Goal: Task Accomplishment & Management: Manage account settings

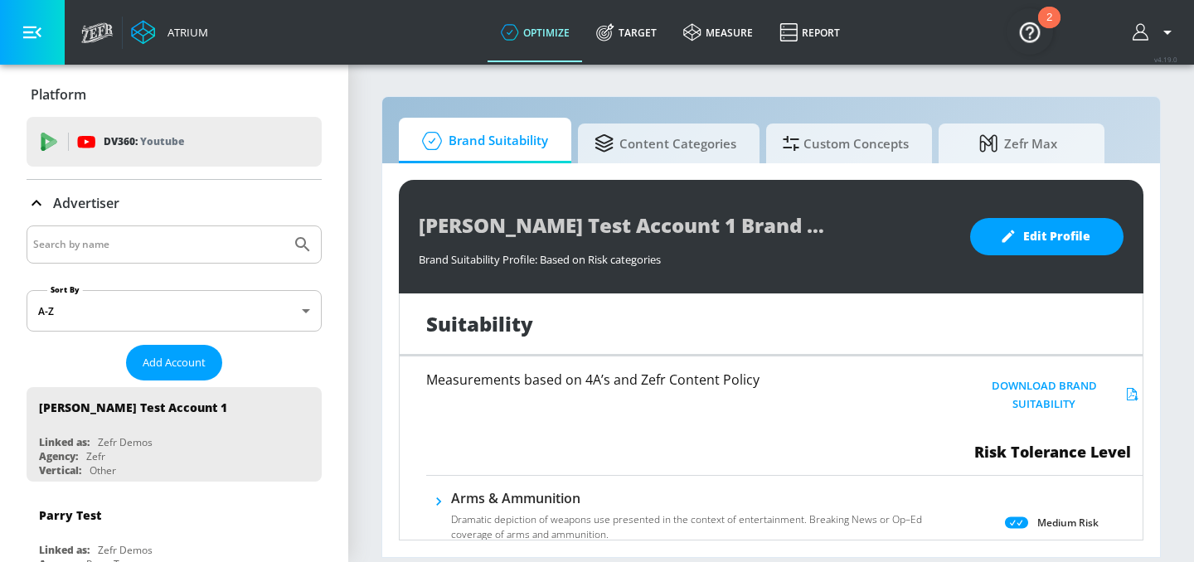
click at [101, 240] on input "Search by name" at bounding box center [158, 245] width 251 height 22
type input "abbvie Co-pilot"
click at [284, 226] on button "Submit Search" at bounding box center [302, 244] width 36 height 36
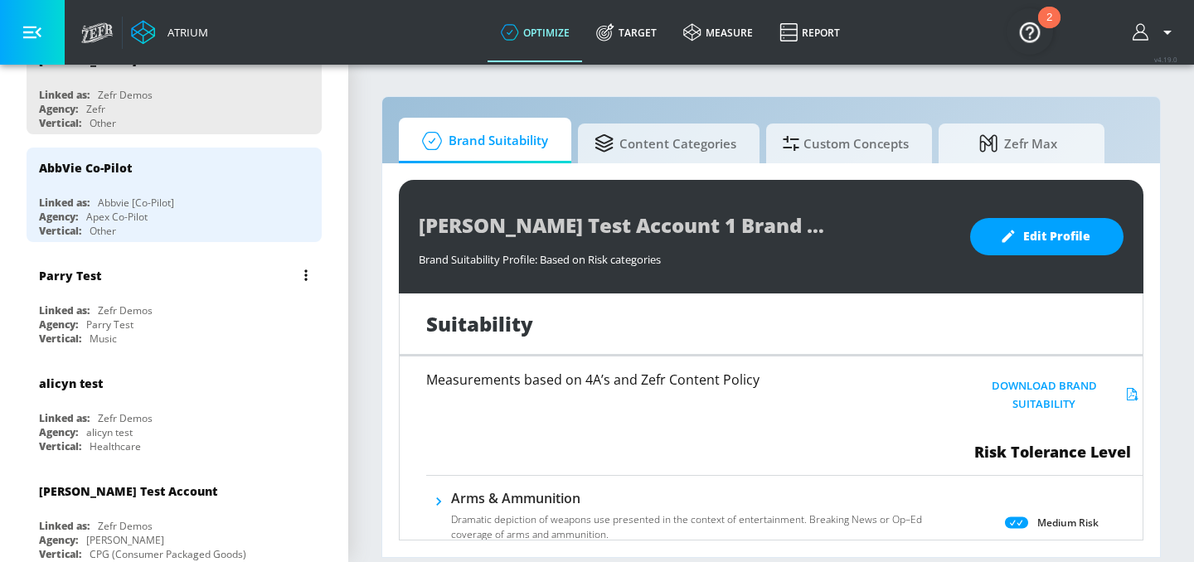
scroll to position [304, 0]
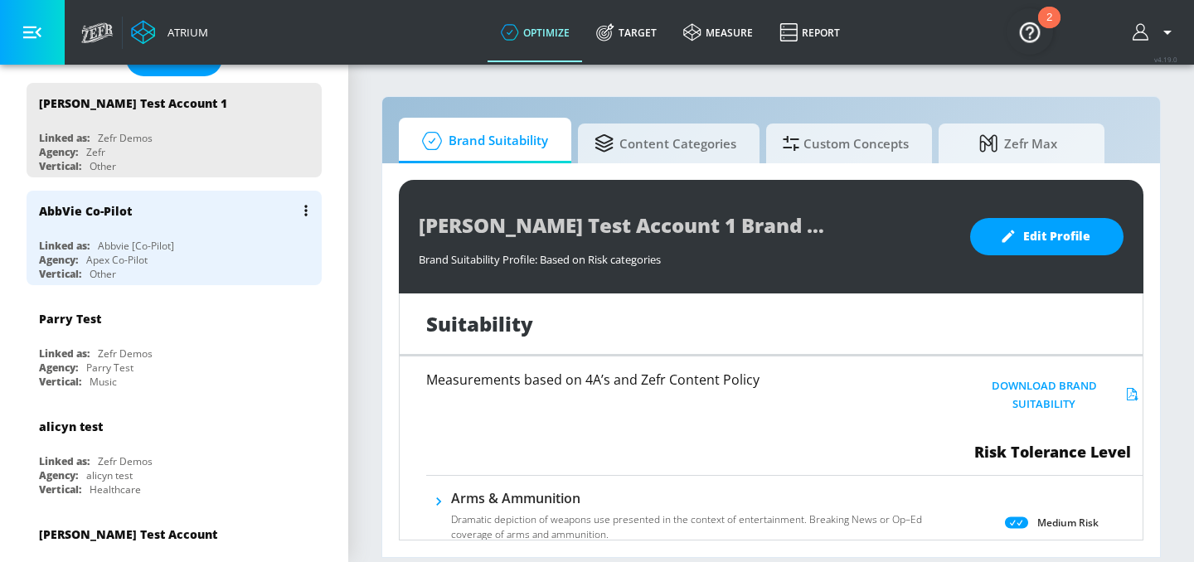
click at [88, 231] on div "AbbVie Co-Pilot Linked as: Abbvie [Co-Pilot] Agency: Apex Co-Pilot Vertical: Ot…" at bounding box center [174, 238] width 295 height 95
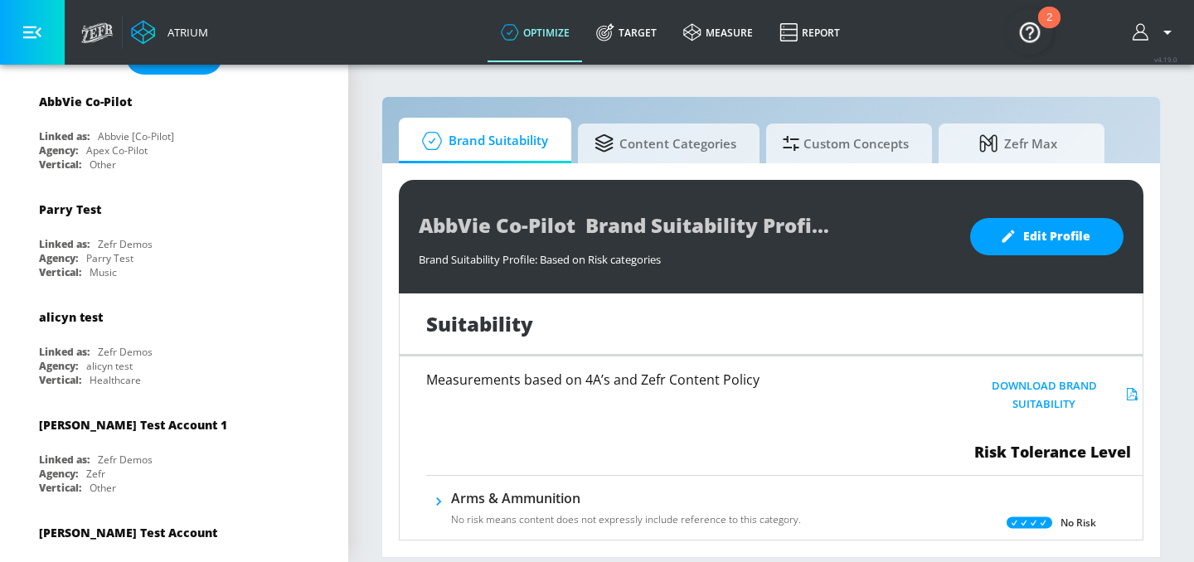
scroll to position [114, 0]
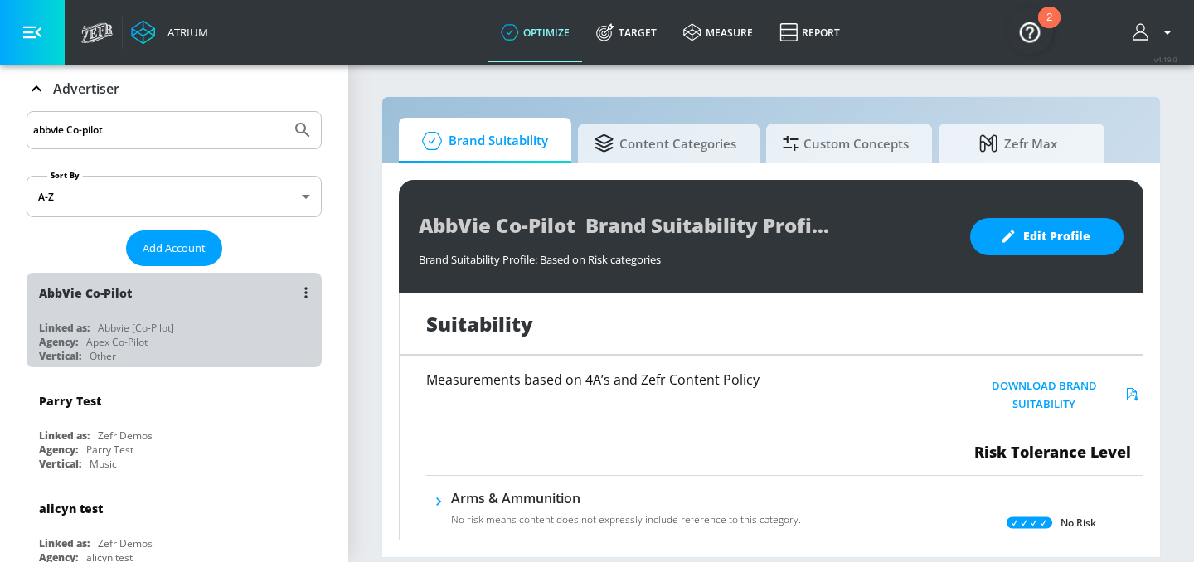
click at [117, 331] on div "Abbvie [Co-Pilot]" at bounding box center [136, 328] width 76 height 14
click at [121, 320] on div "AbbVie Co-Pilot Linked as: Abbvie [Co-Pilot] Agency: Apex Co-Pilot Vertical: Ot…" at bounding box center [174, 320] width 295 height 95
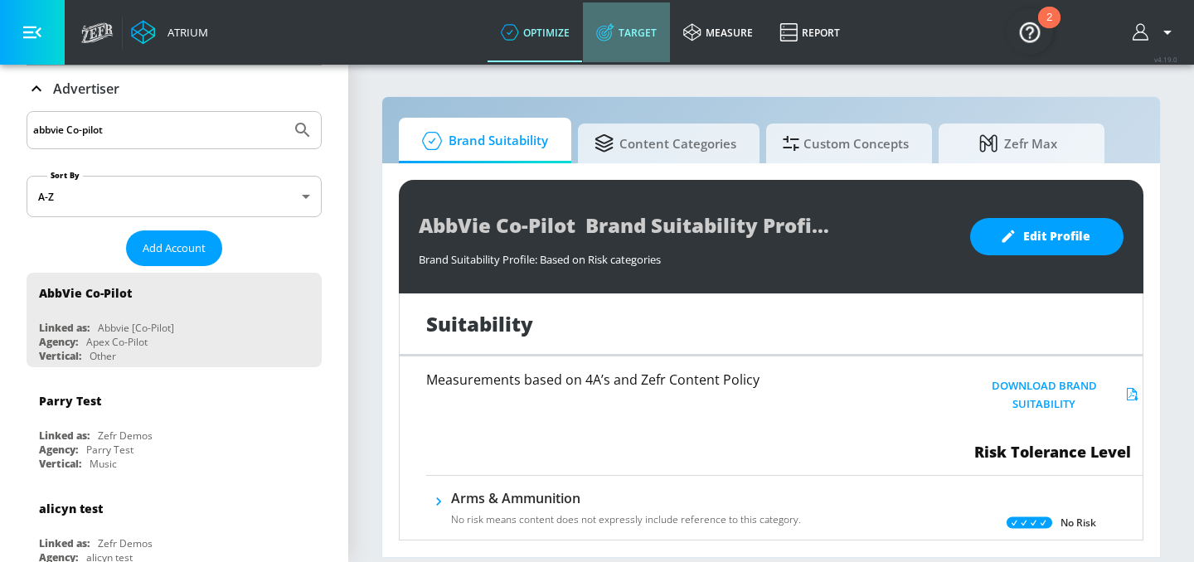
click at [639, 30] on link "Target" at bounding box center [626, 32] width 87 height 60
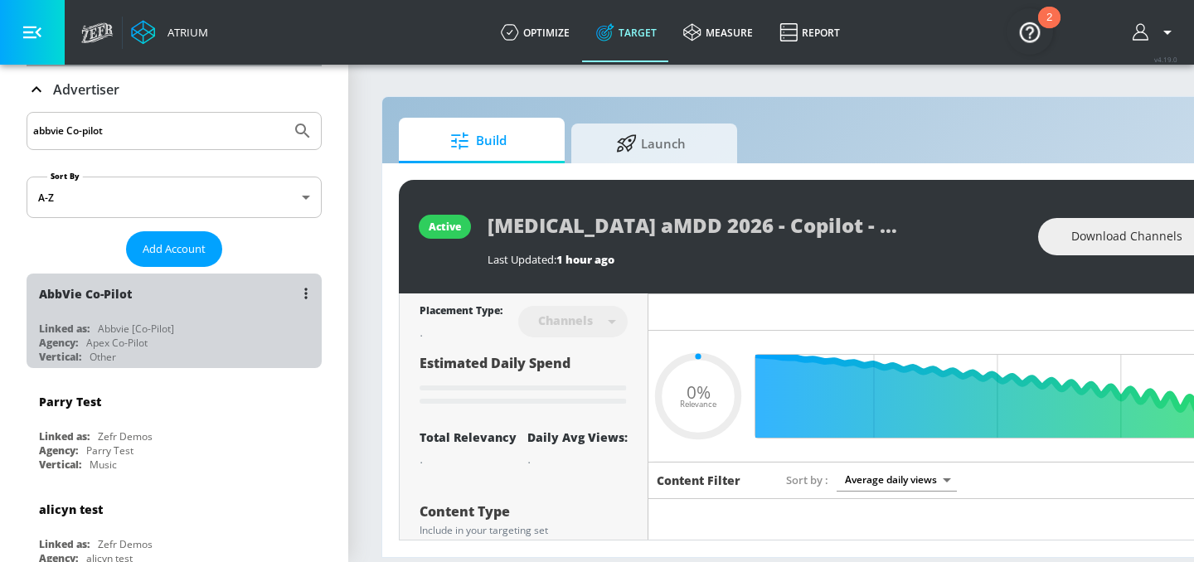
click at [119, 316] on div "AbbVie Co-Pilot Linked as: Abbvie [Co-Pilot] Agency: Apex Co-Pilot Vertical: Ot…" at bounding box center [174, 321] width 295 height 95
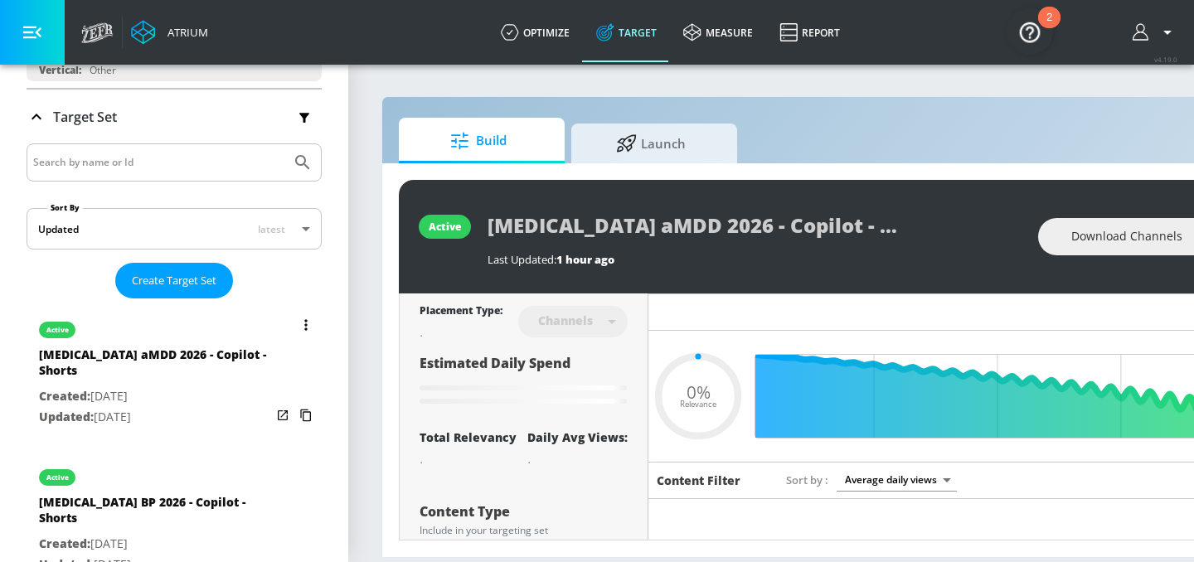
scroll to position [271, 0]
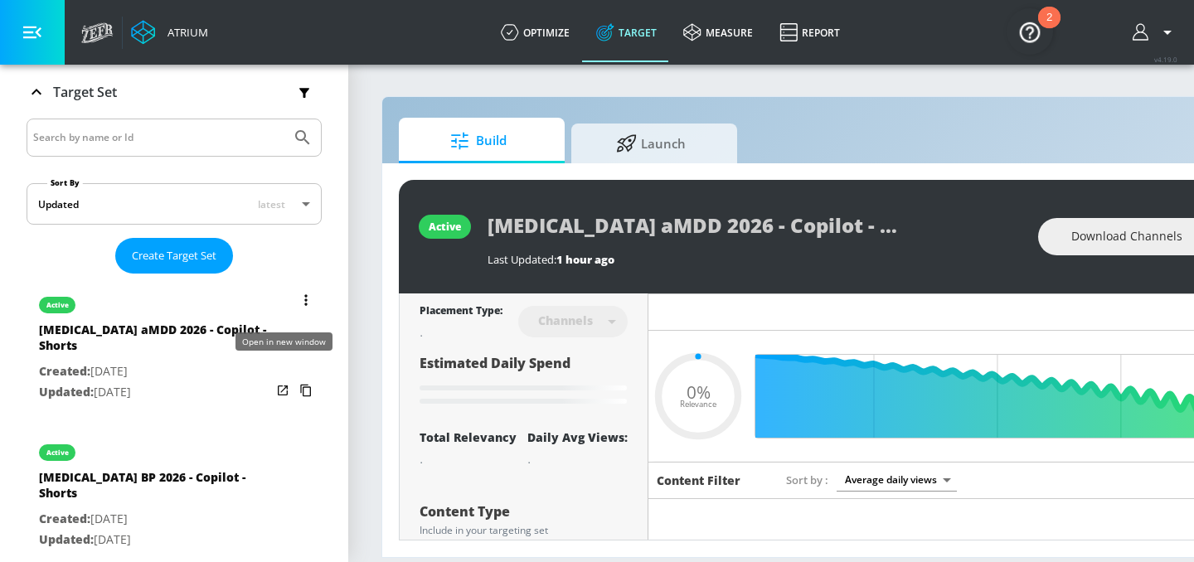
click at [278, 386] on icon "list of Target Set" at bounding box center [283, 391] width 10 height 10
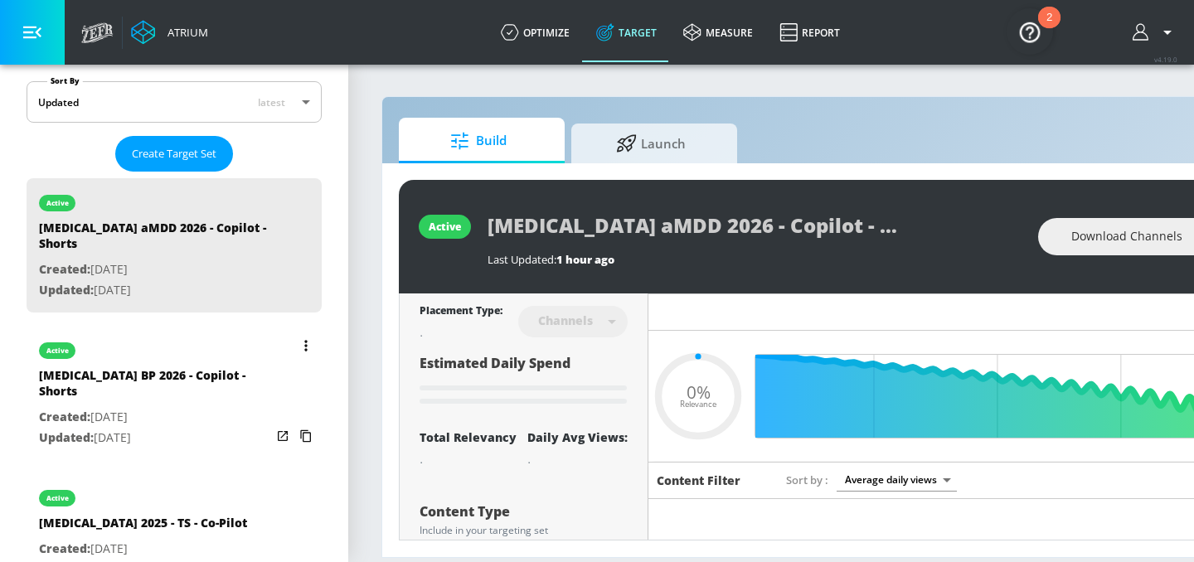
scroll to position [386, 0]
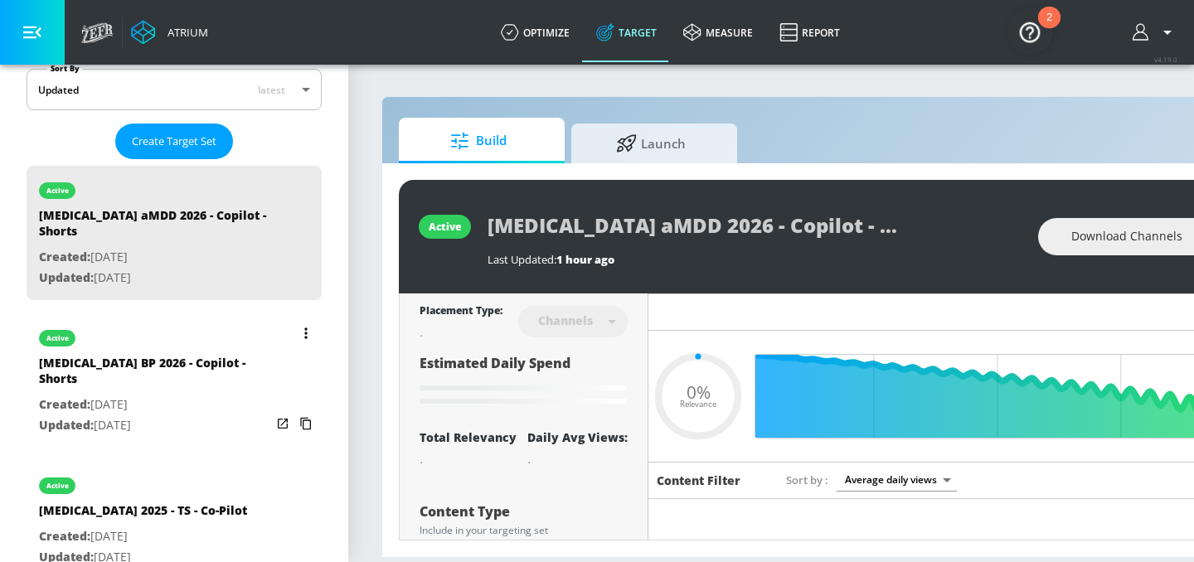
click at [283, 415] on icon "list of Target Set" at bounding box center [282, 423] width 17 height 17
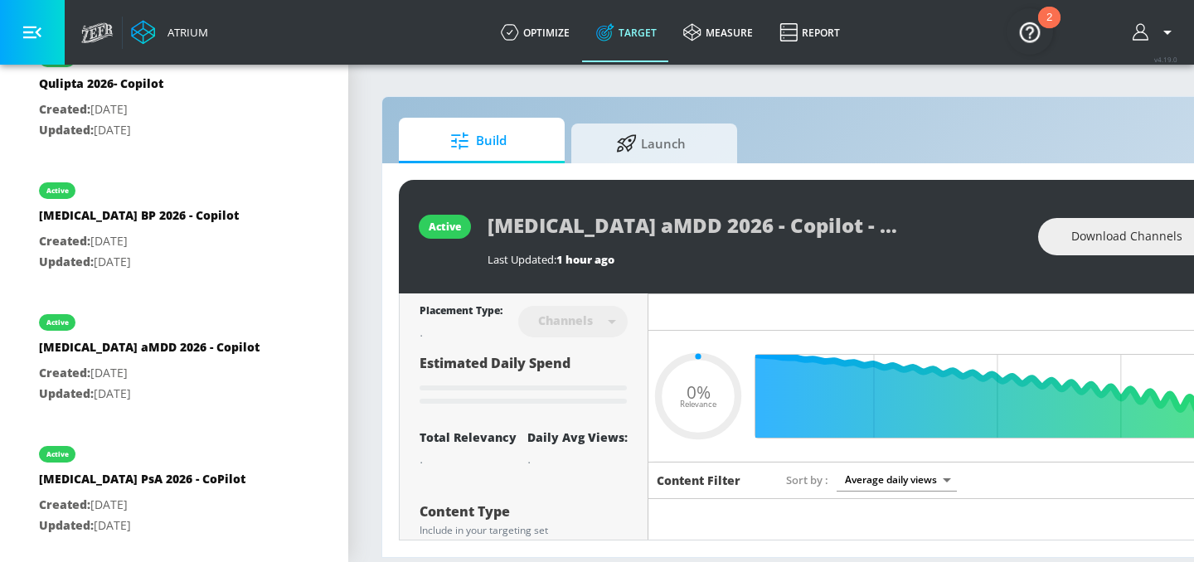
type input "0.52"
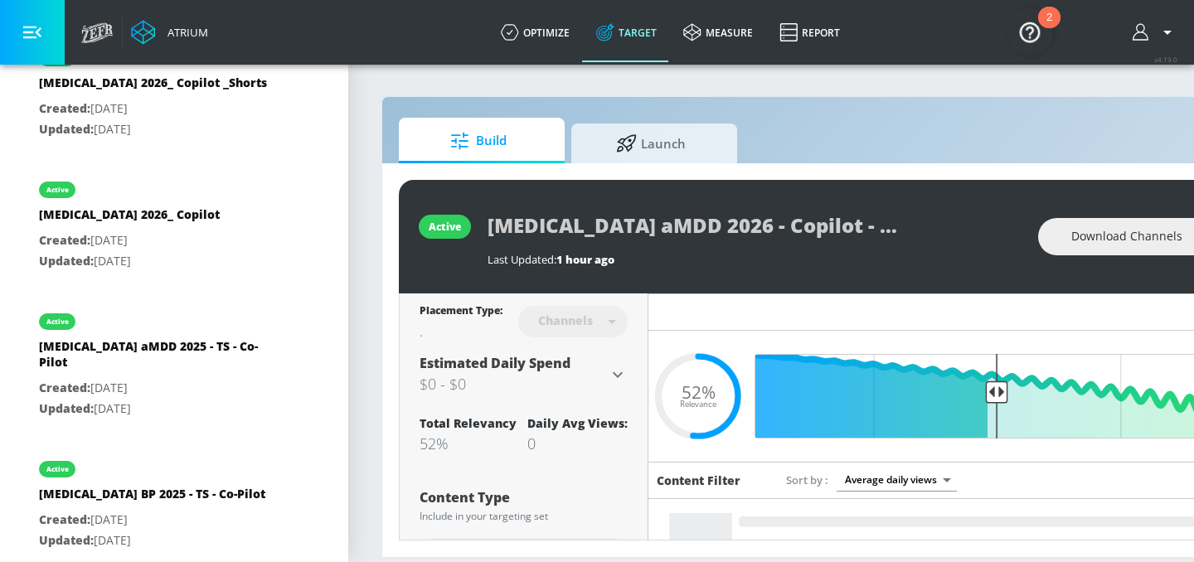
scroll to position [3387, 0]
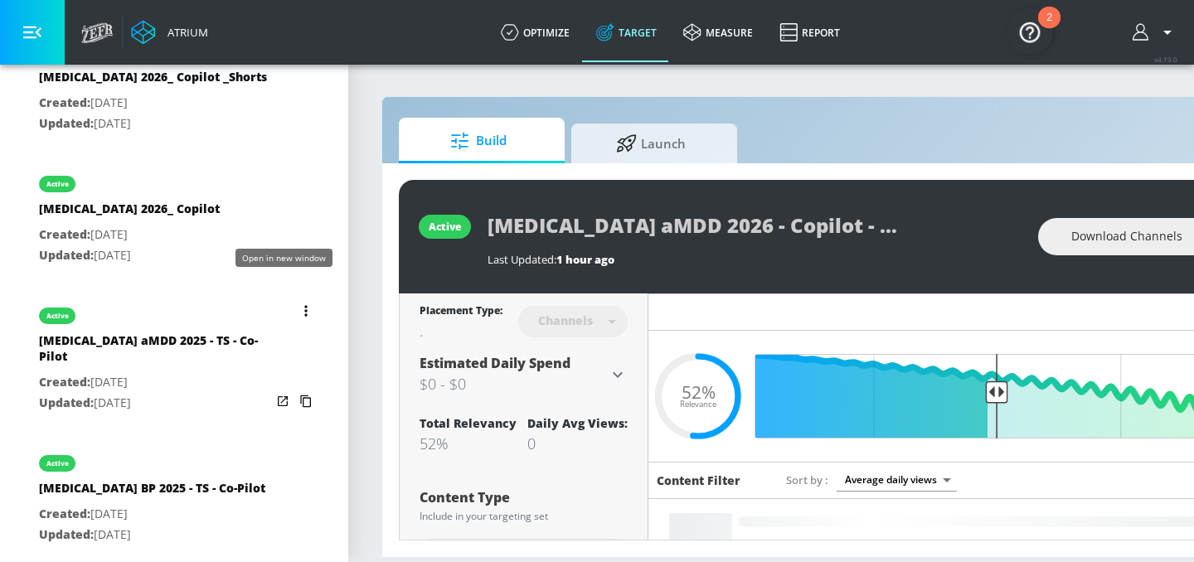
click at [275, 393] on icon "list of Target Set" at bounding box center [282, 401] width 17 height 17
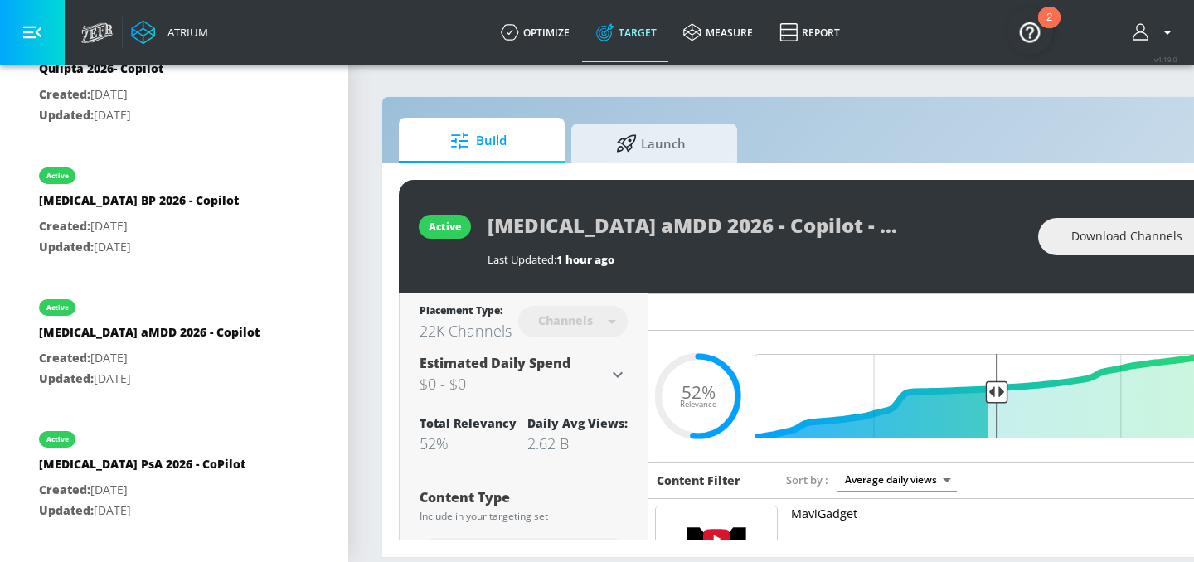
scroll to position [1941, 0]
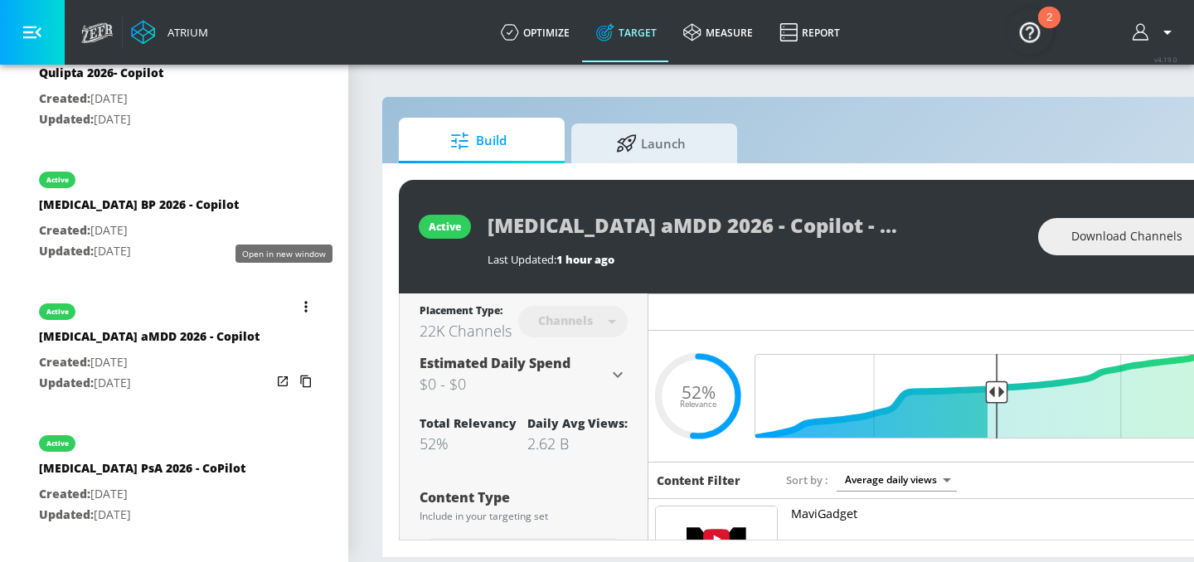
click at [279, 376] on icon "list of Target Set" at bounding box center [283, 381] width 10 height 10
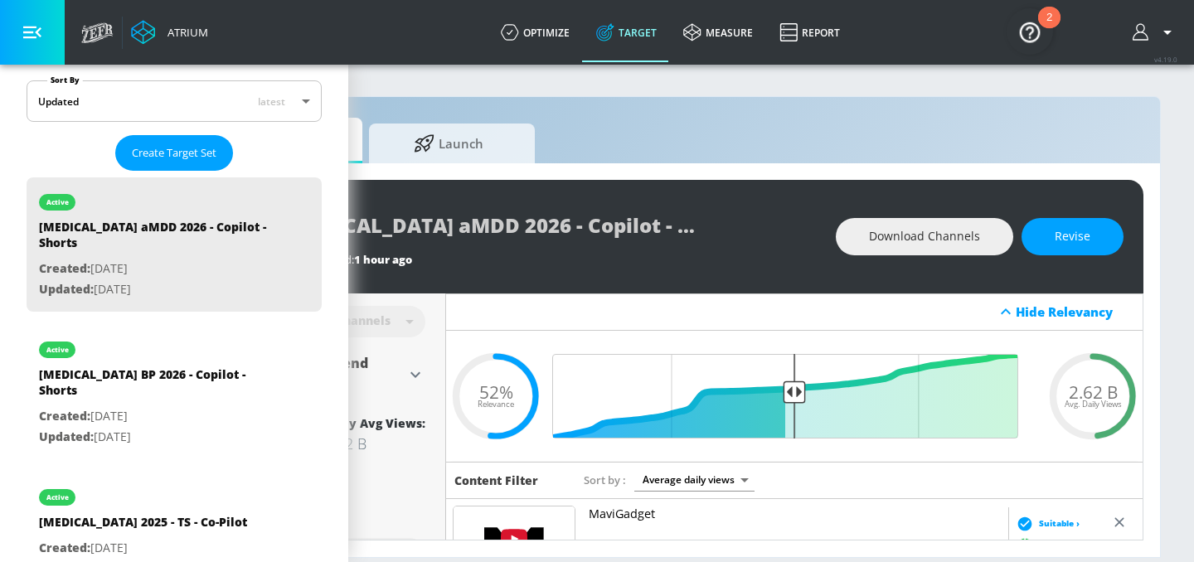
scroll to position [0, 0]
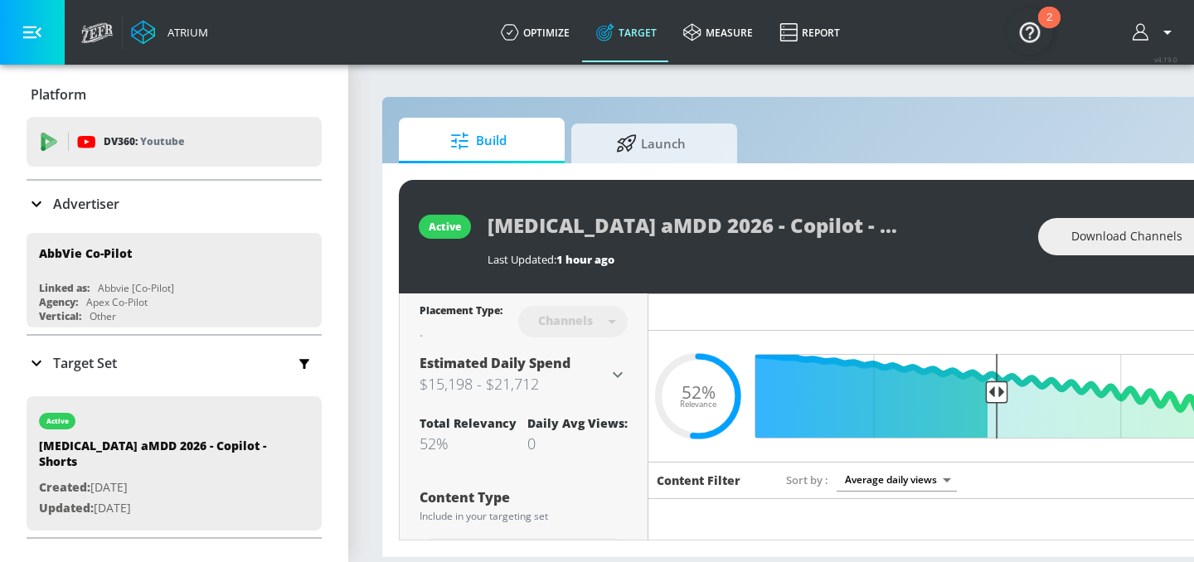
click at [86, 366] on p "Target Set" at bounding box center [85, 363] width 64 height 18
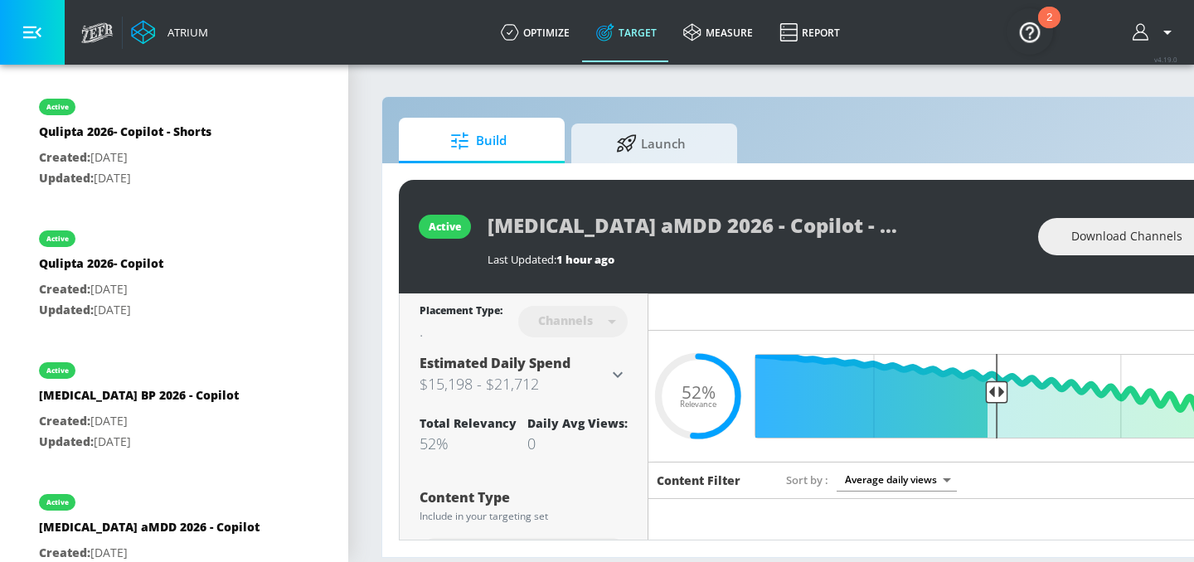
scroll to position [1851, 0]
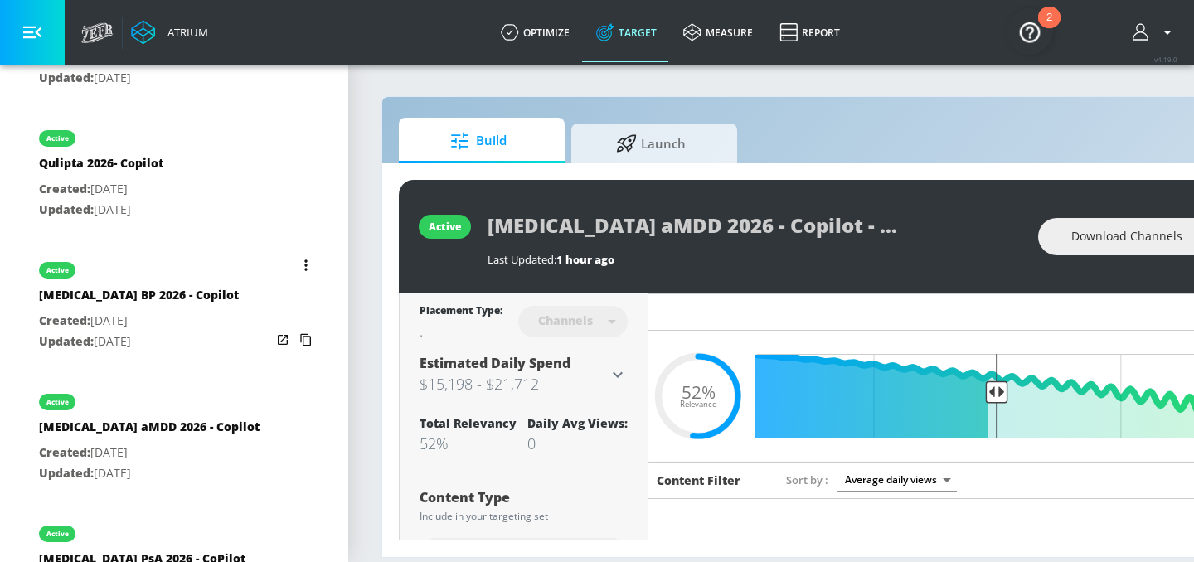
click at [284, 332] on icon "list of Target Set" at bounding box center [282, 340] width 17 height 17
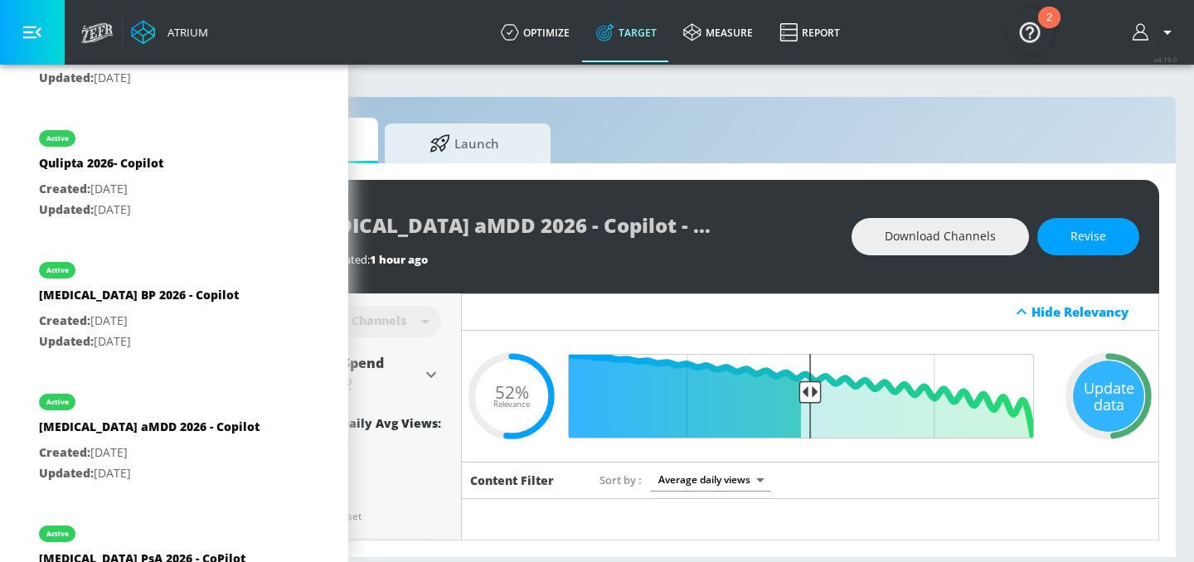
scroll to position [0, 202]
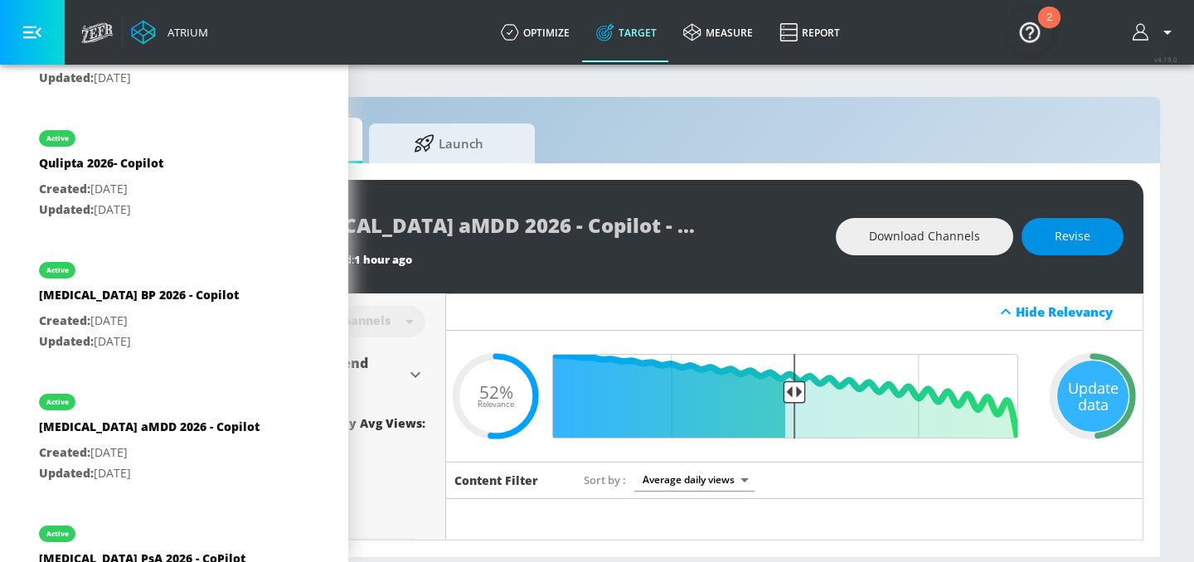
click at [1069, 248] on button "Revise" at bounding box center [1073, 236] width 102 height 37
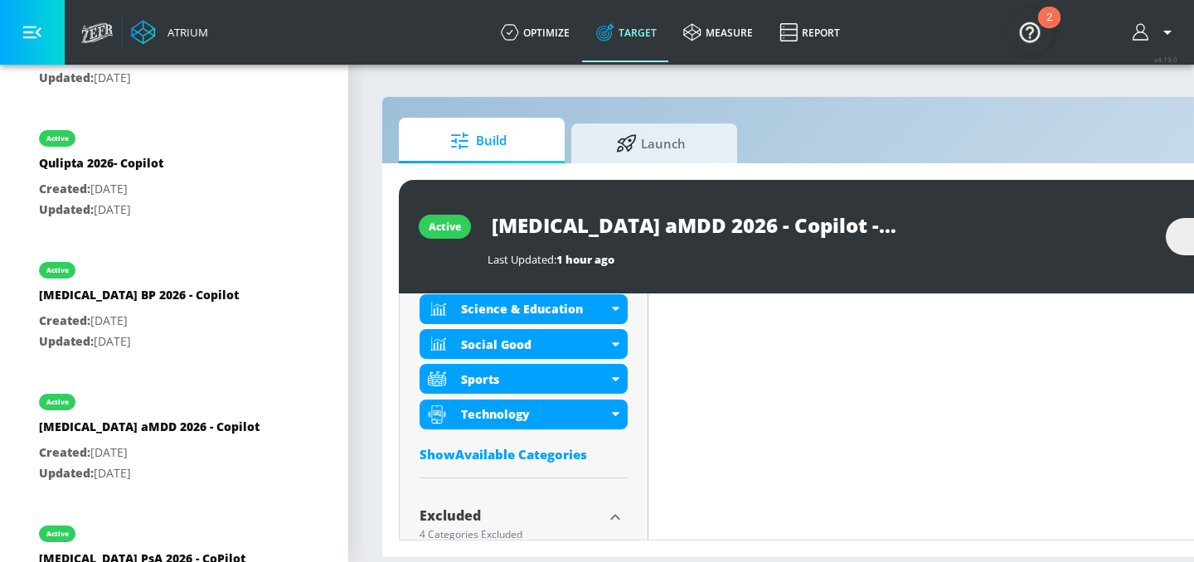
scroll to position [886, 0]
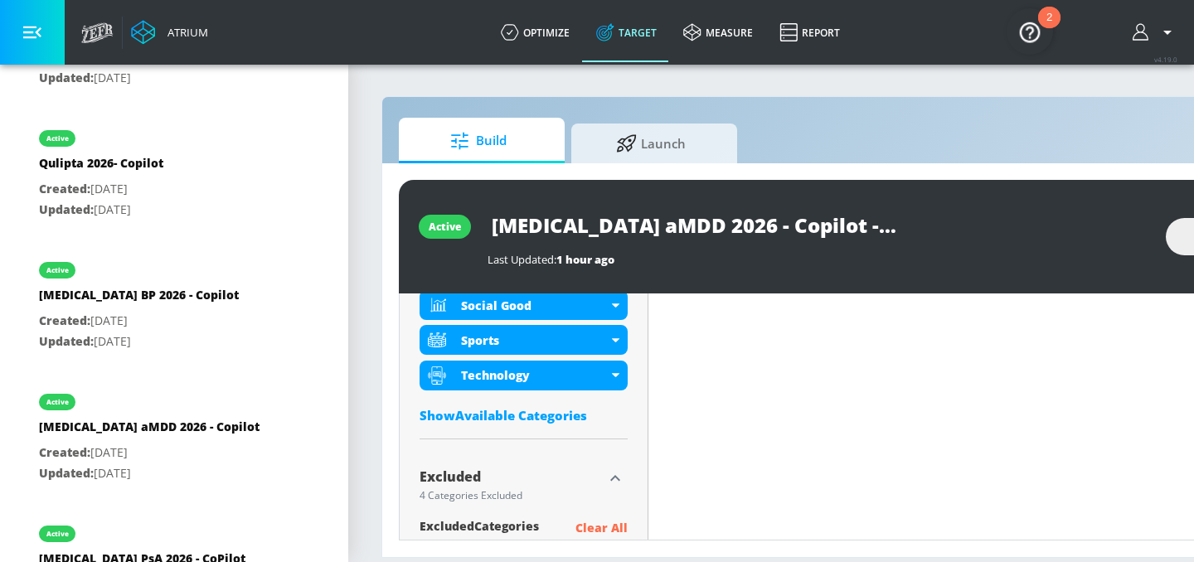
click at [507, 415] on div "Show Available Categories" at bounding box center [524, 415] width 208 height 17
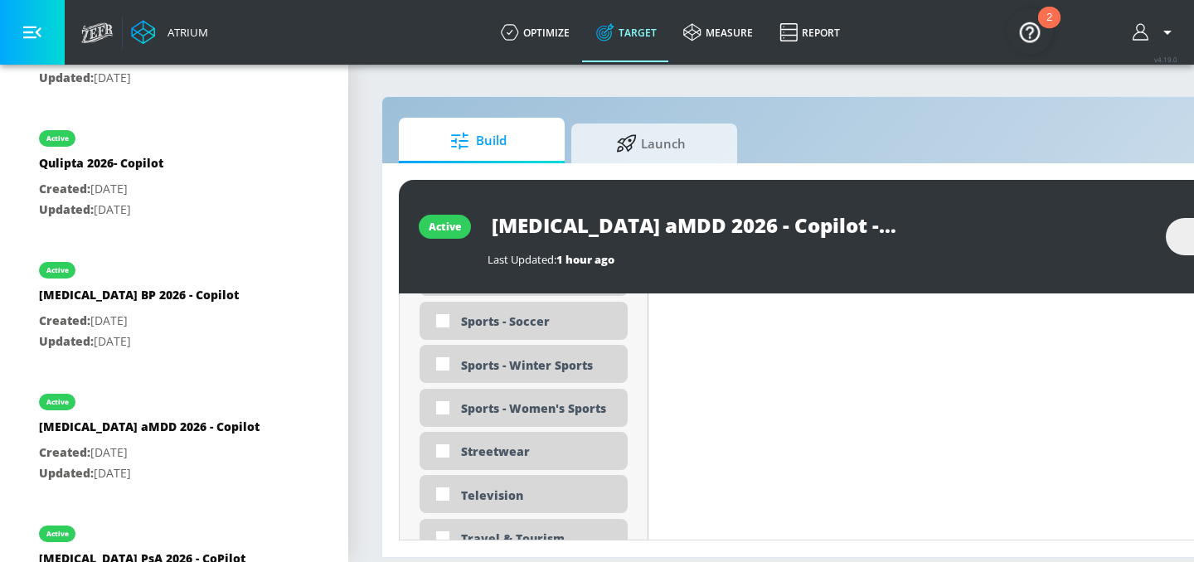
scroll to position [4704, 0]
click at [513, 411] on div "Sports - Women's Sports" at bounding box center [538, 411] width 154 height 16
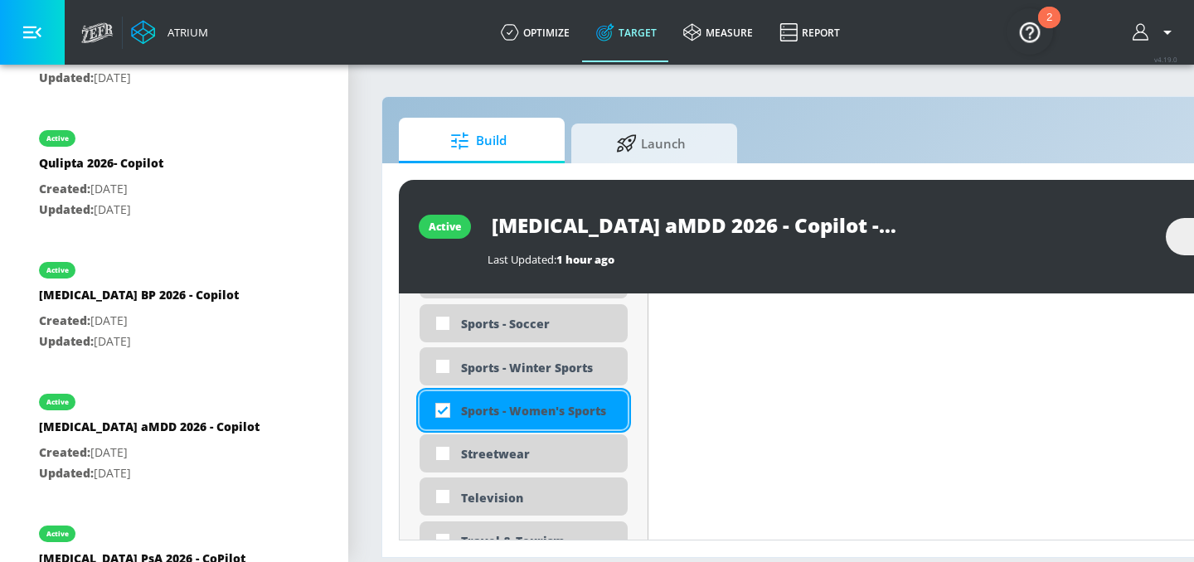
checkbox input "true"
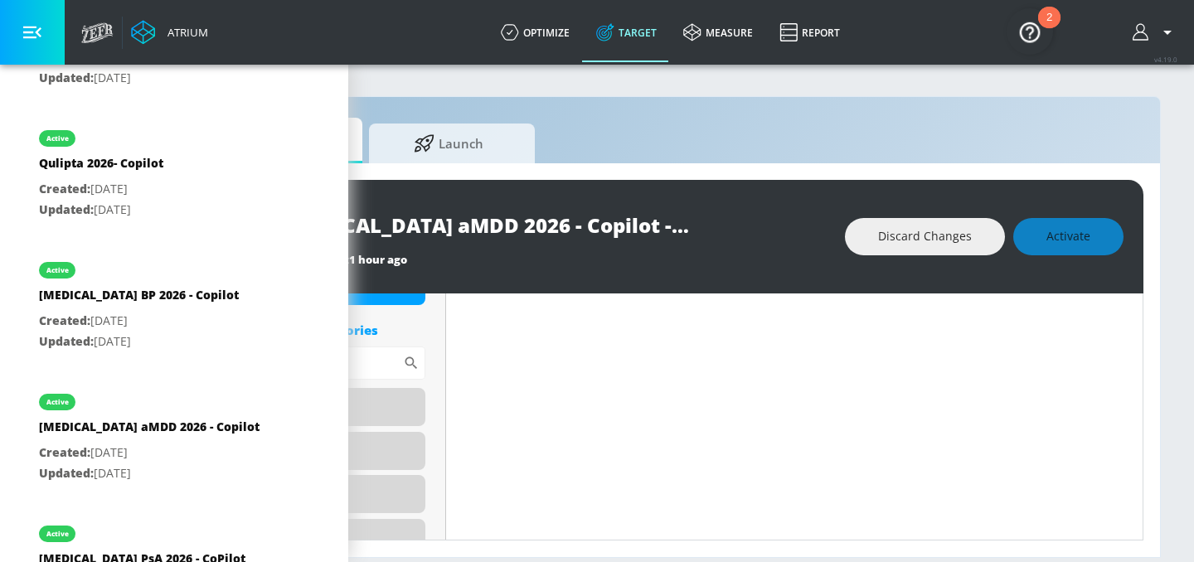
scroll to position [0, 0]
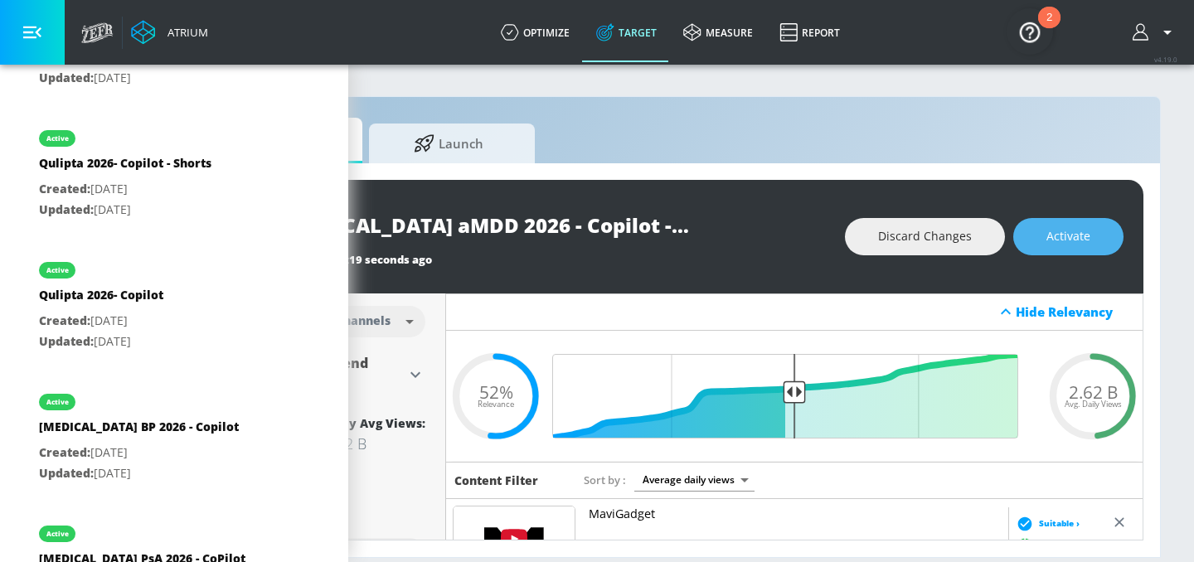
click at [1075, 242] on span "Activate" at bounding box center [1068, 236] width 44 height 21
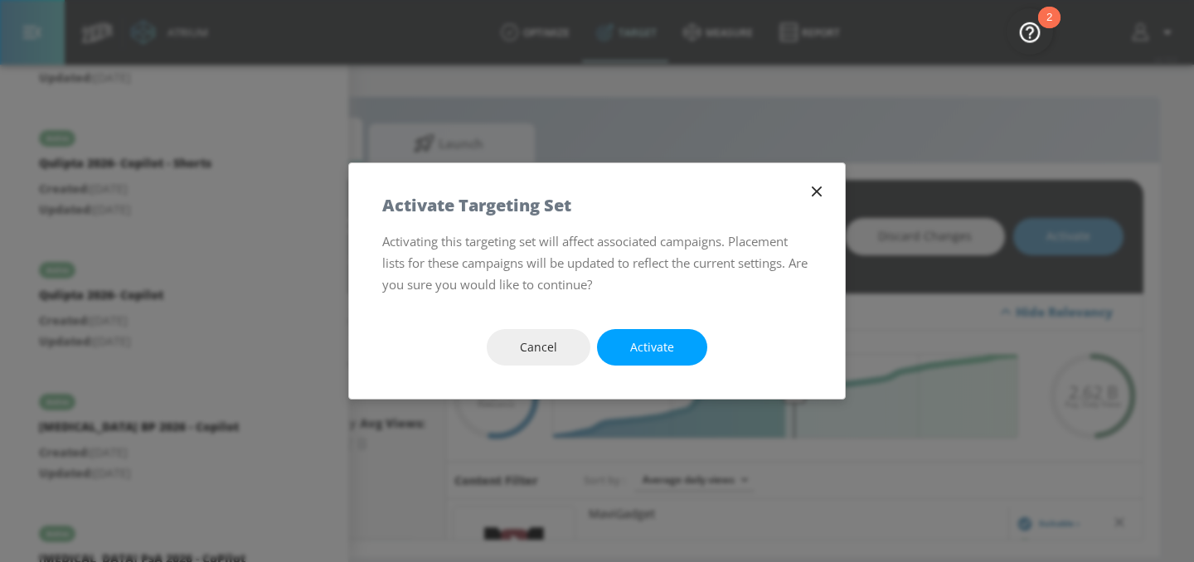
click at [657, 328] on div "Cancel Activate" at bounding box center [597, 348] width 496 height 104
click at [660, 341] on span "Activate" at bounding box center [652, 347] width 44 height 21
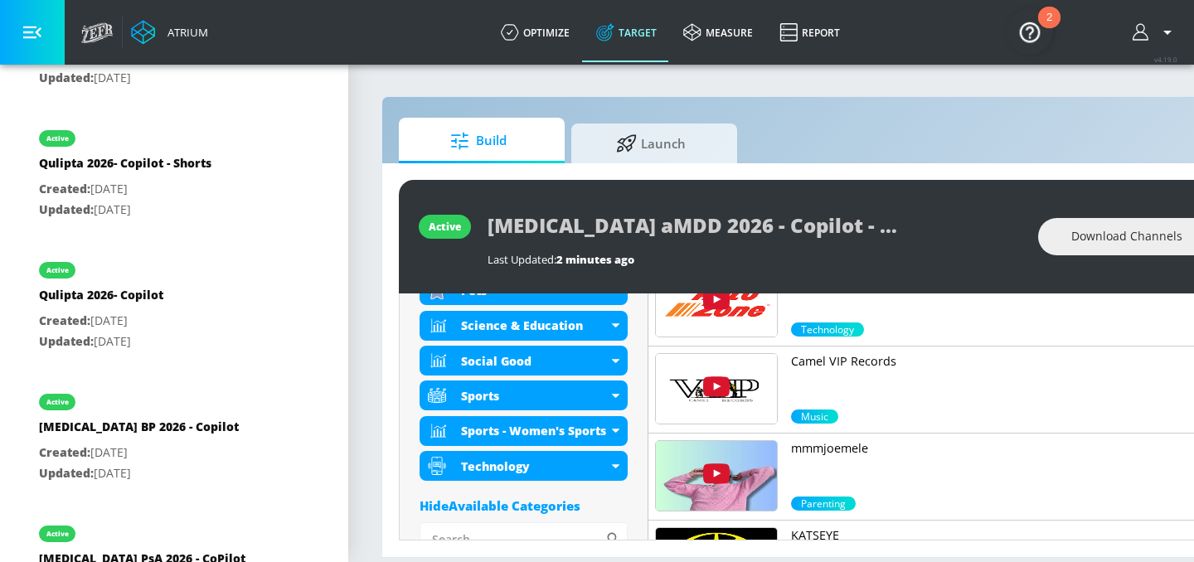
scroll to position [784, 0]
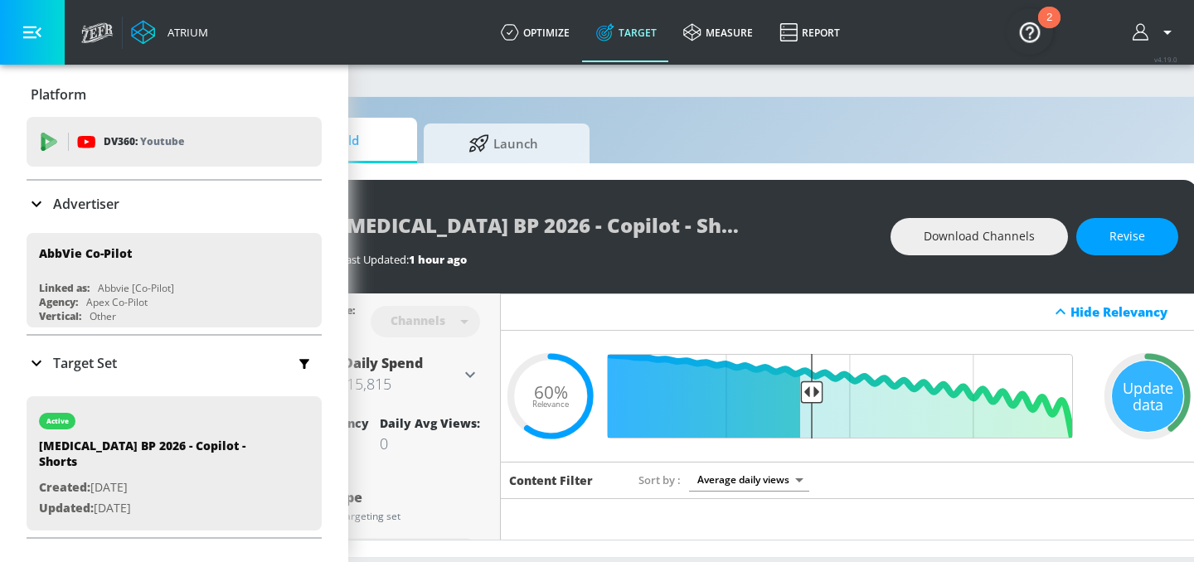
scroll to position [0, 202]
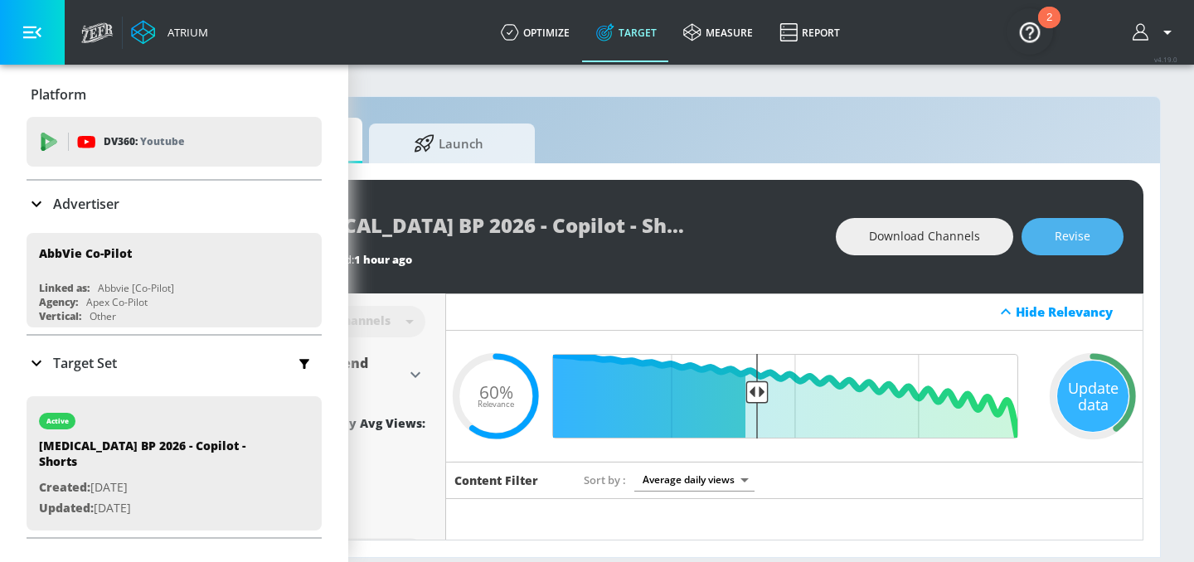
click at [1085, 248] on button "Revise" at bounding box center [1073, 236] width 102 height 37
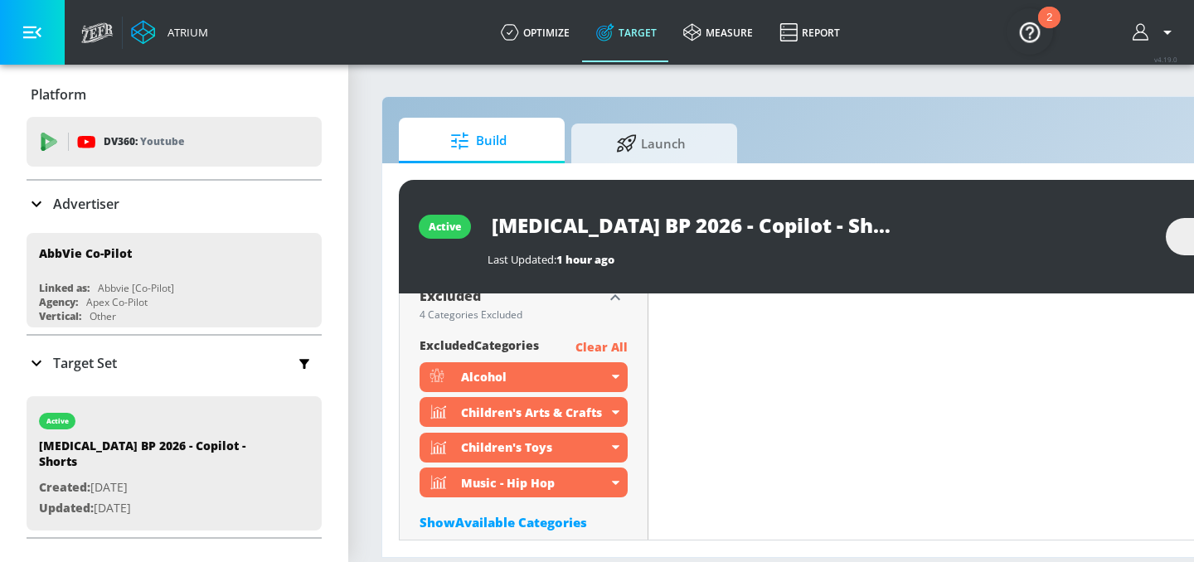
scroll to position [954, 0]
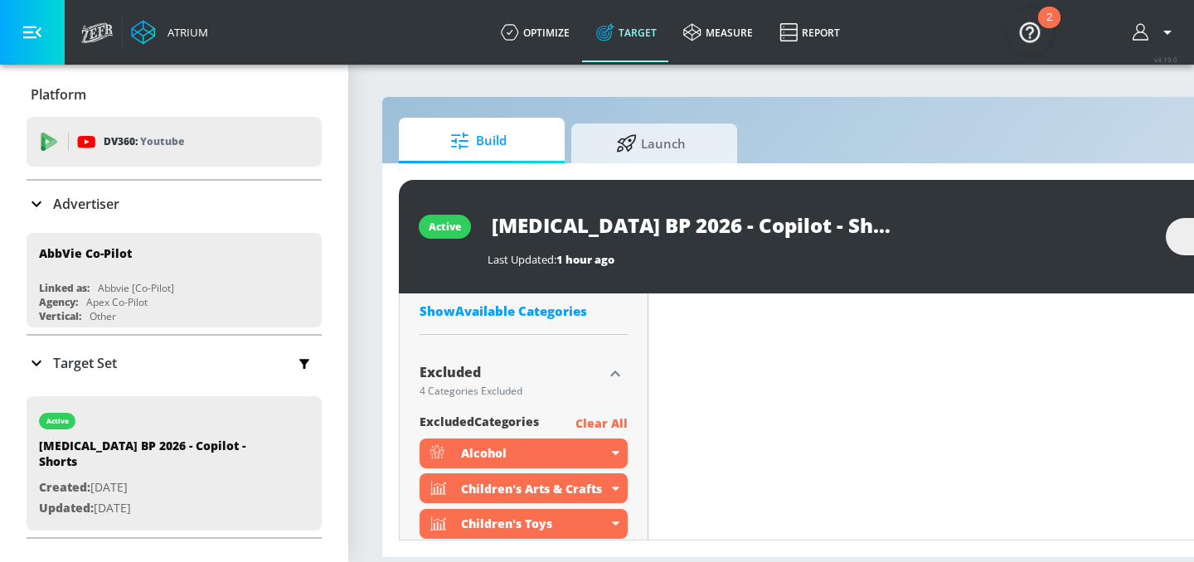
click at [539, 314] on div "Show Available Categories" at bounding box center [524, 311] width 208 height 17
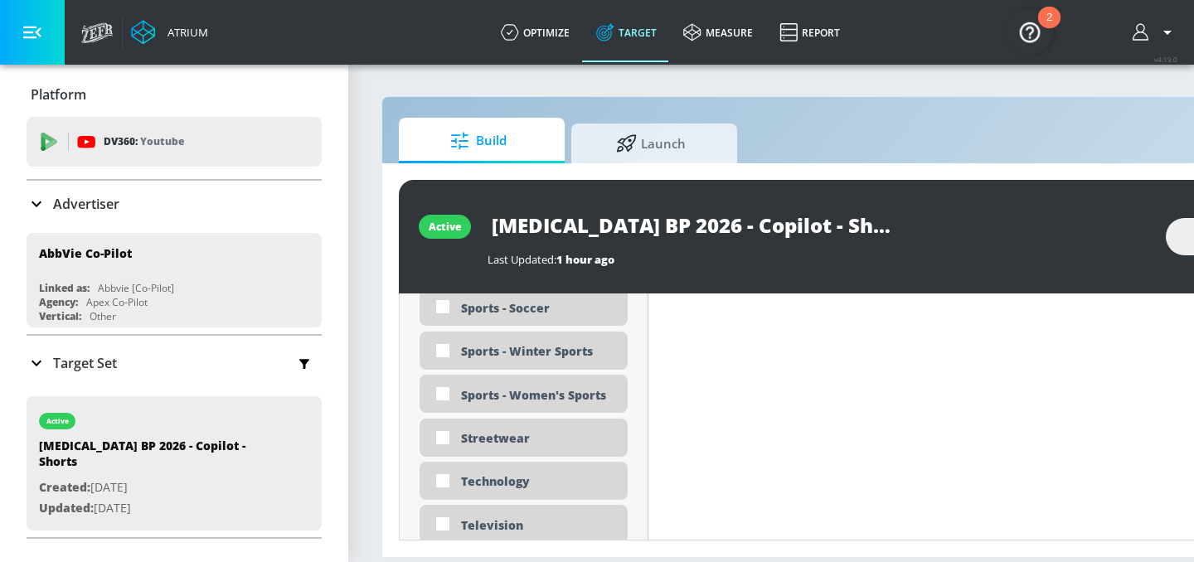
scroll to position [4677, 0]
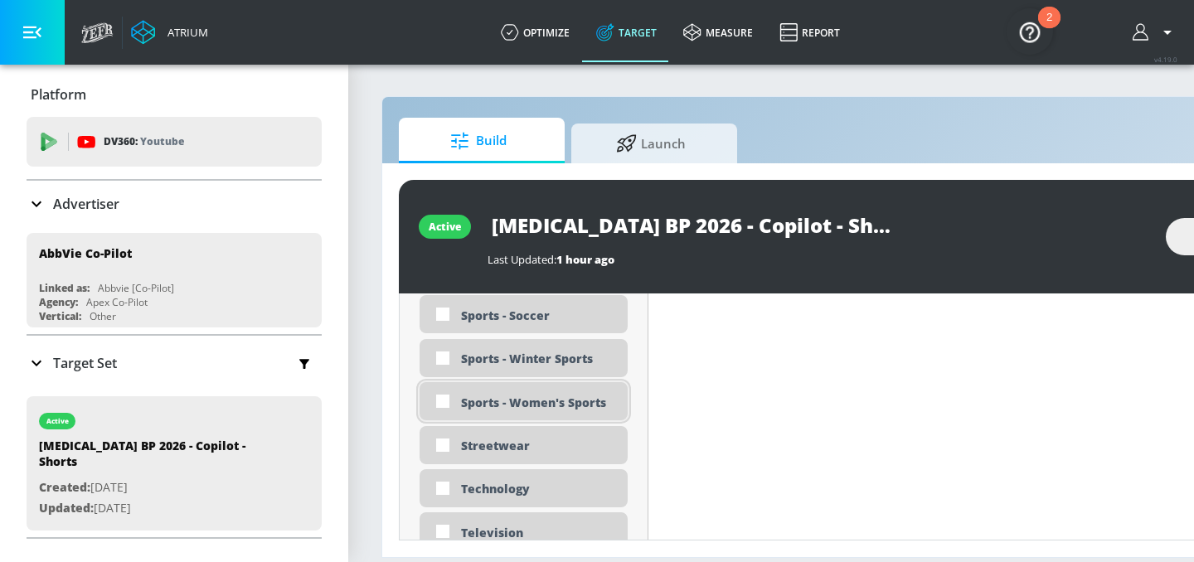
click at [546, 400] on div "Sports - Women's Sports" at bounding box center [538, 403] width 154 height 16
checkbox input "true"
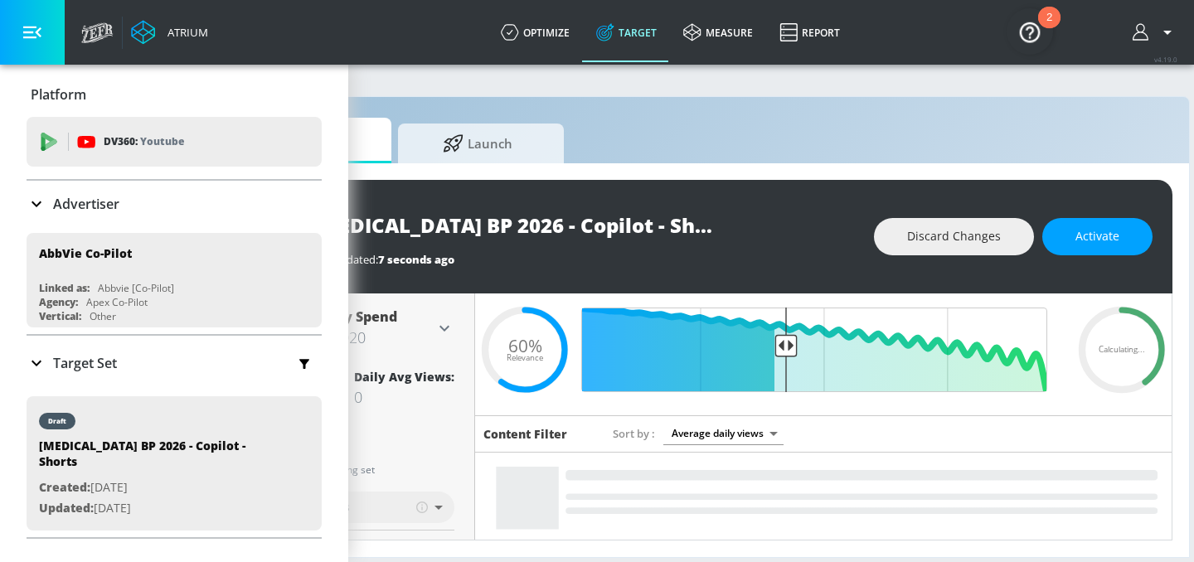
scroll to position [0, 202]
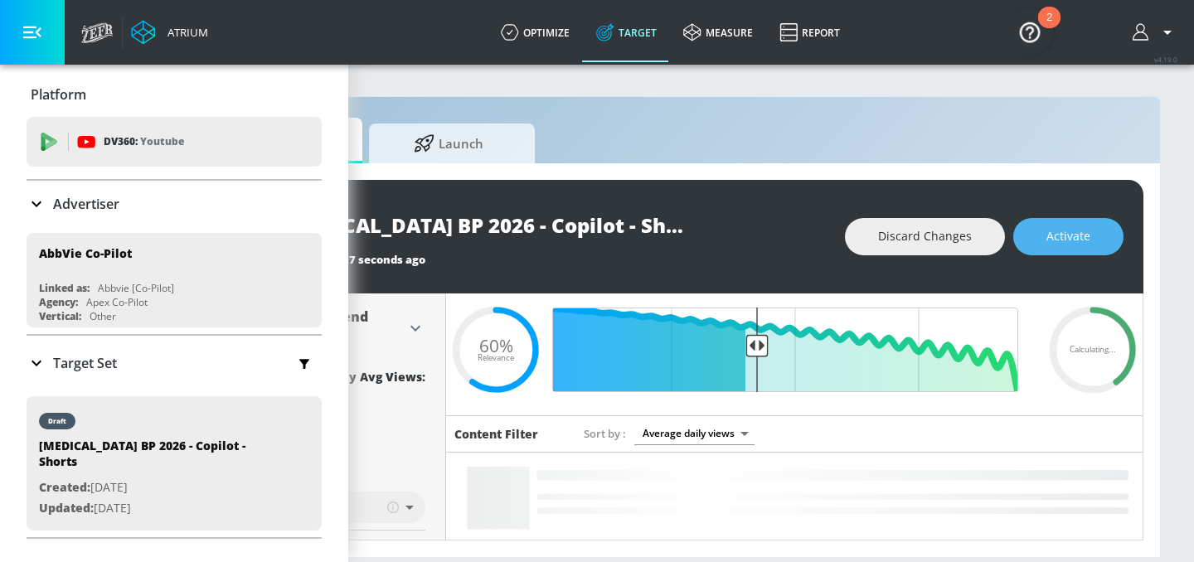
click at [1092, 241] on button "Activate" at bounding box center [1068, 236] width 110 height 37
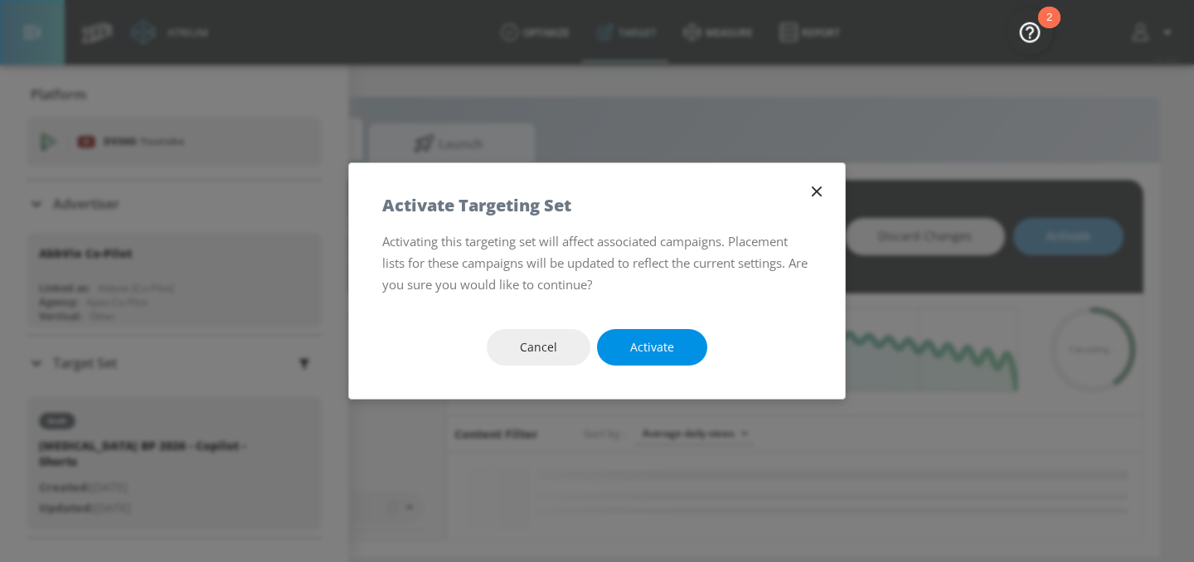
click at [683, 341] on button "Activate" at bounding box center [652, 347] width 110 height 37
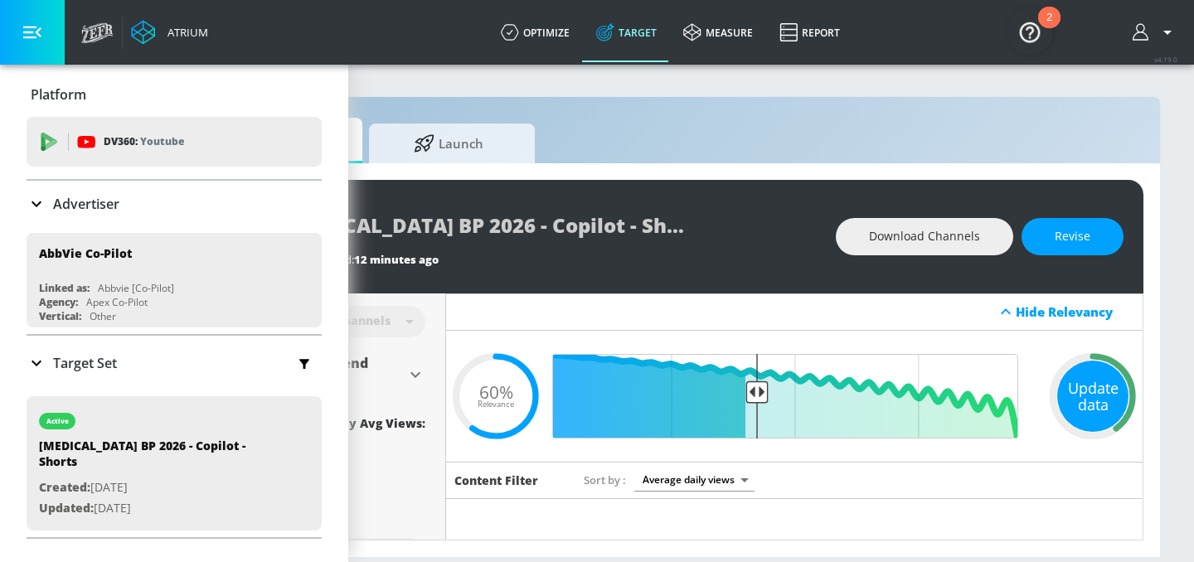
click at [1085, 399] on div "Update data" at bounding box center [1092, 396] width 71 height 71
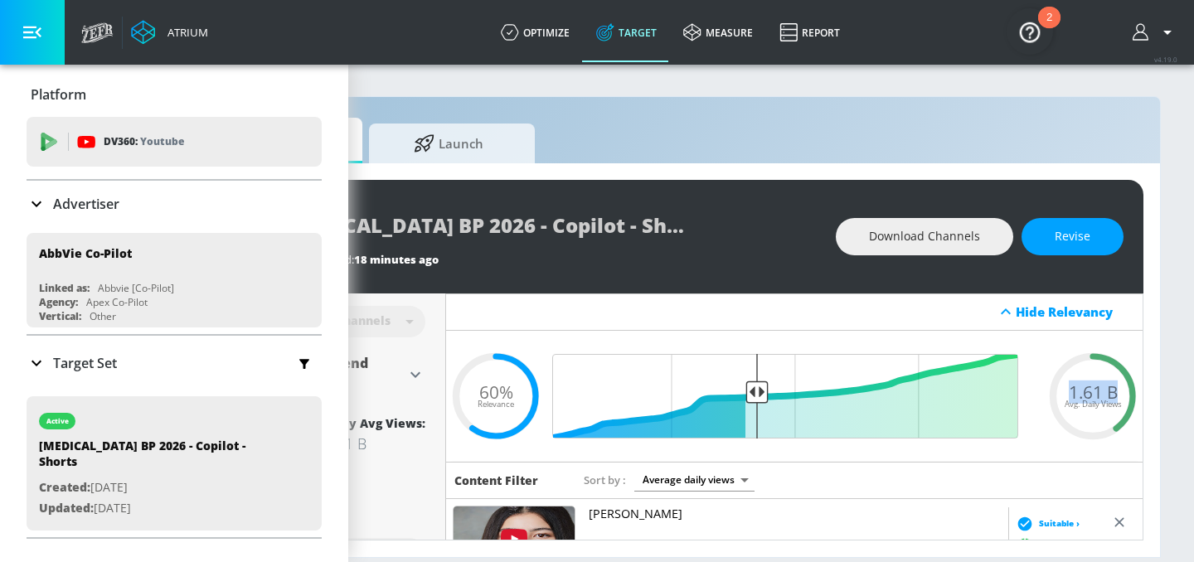
drag, startPoint x: 1071, startPoint y: 386, endPoint x: 1118, endPoint y: 386, distance: 46.4
click at [1118, 386] on div "1.61 B Avg. Daily Views" at bounding box center [1093, 395] width 100 height 25
copy span "1.61 B"
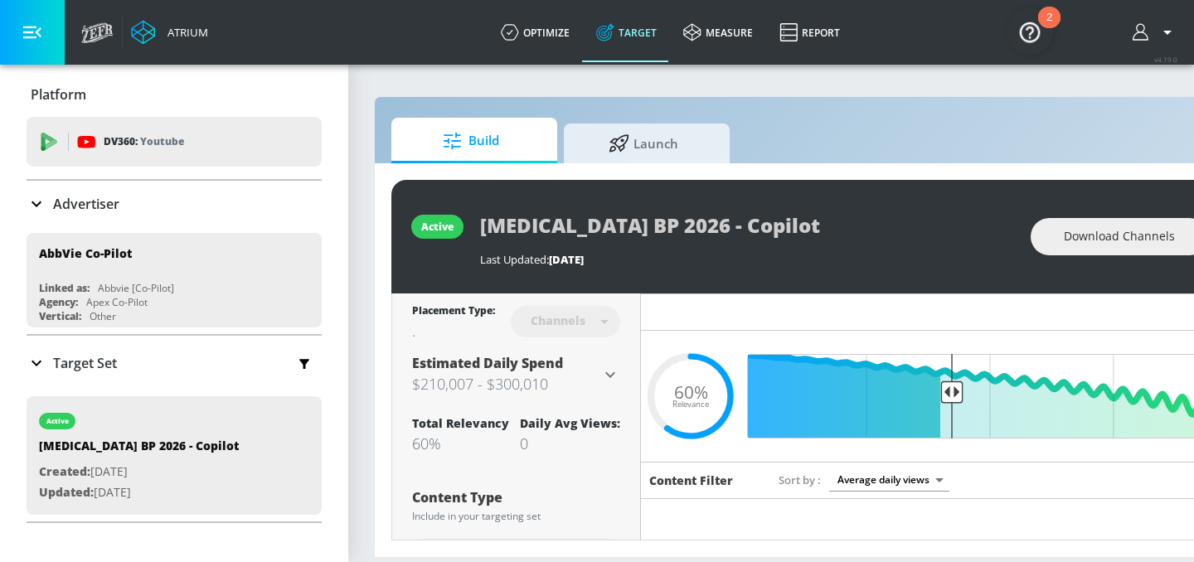
scroll to position [0, 202]
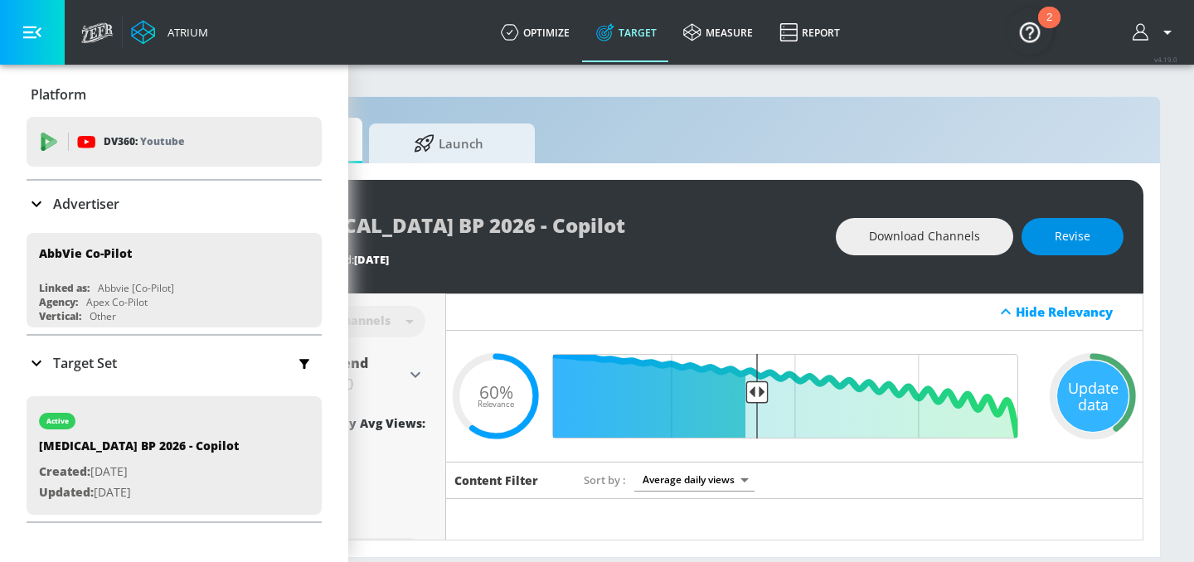
click at [1086, 233] on span "Revise" at bounding box center [1073, 236] width 36 height 21
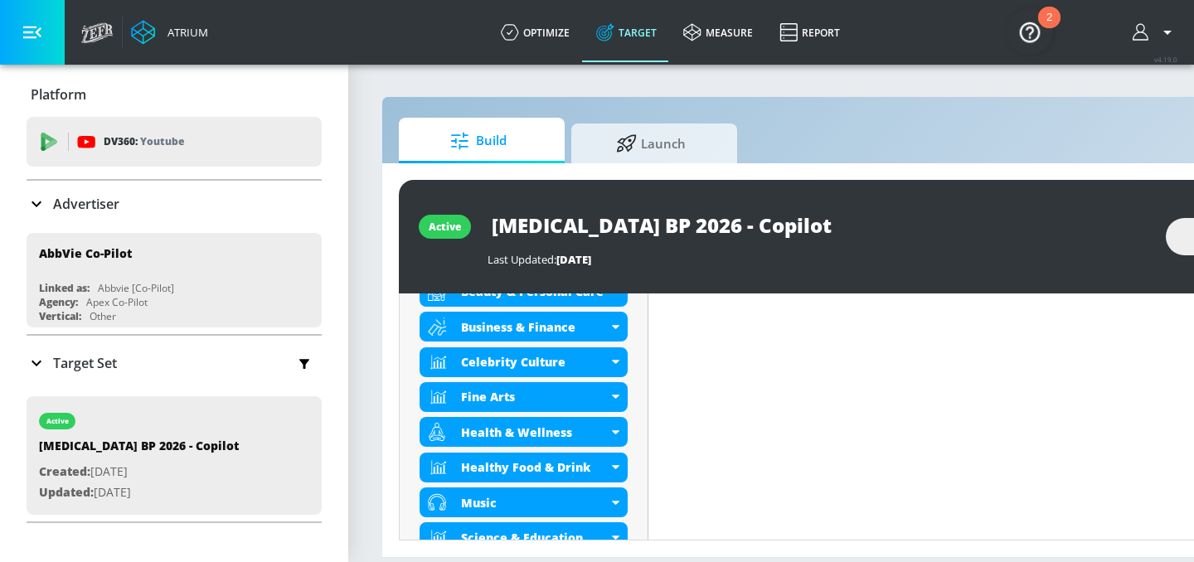
scroll to position [892, 0]
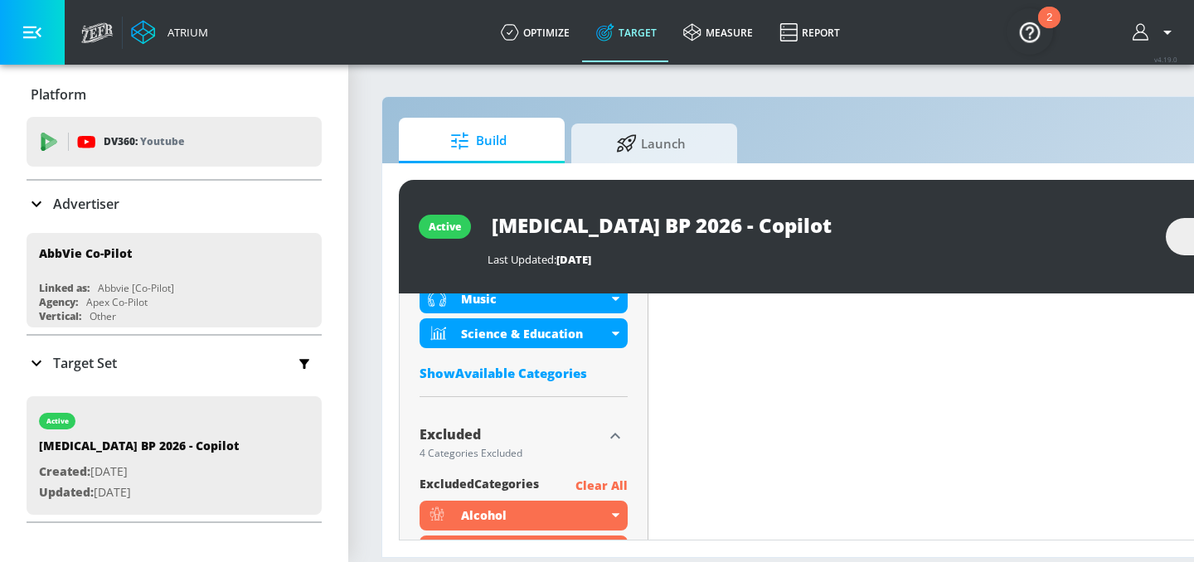
click at [555, 377] on div "Show Available Categories" at bounding box center [524, 373] width 208 height 17
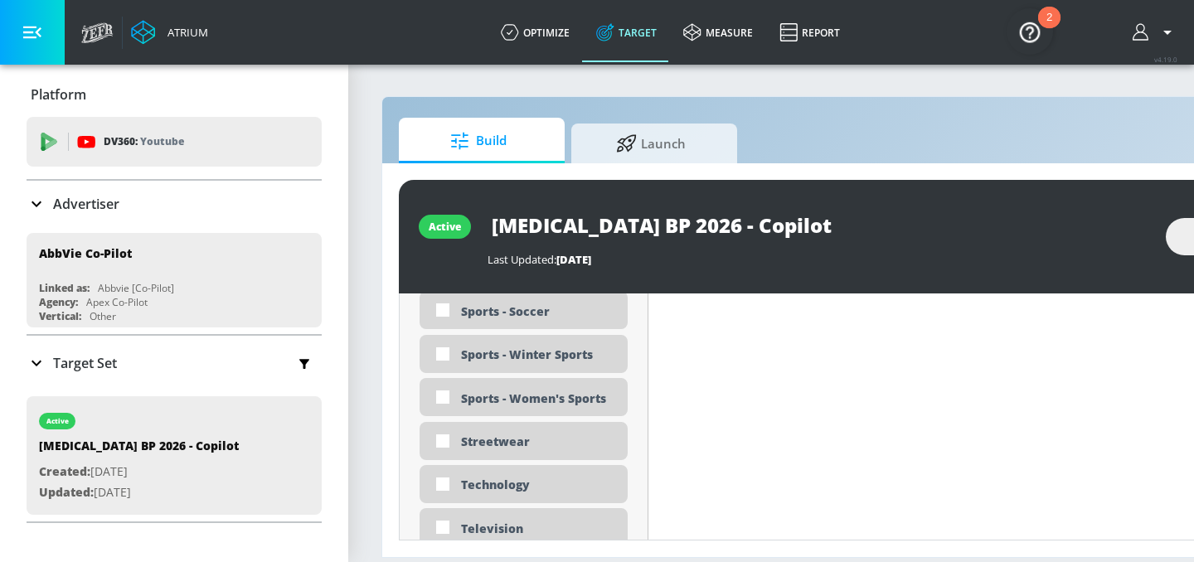
scroll to position [4681, 0]
click at [542, 409] on div "Sports - Women's Sports" at bounding box center [524, 398] width 208 height 38
checkbox input "true"
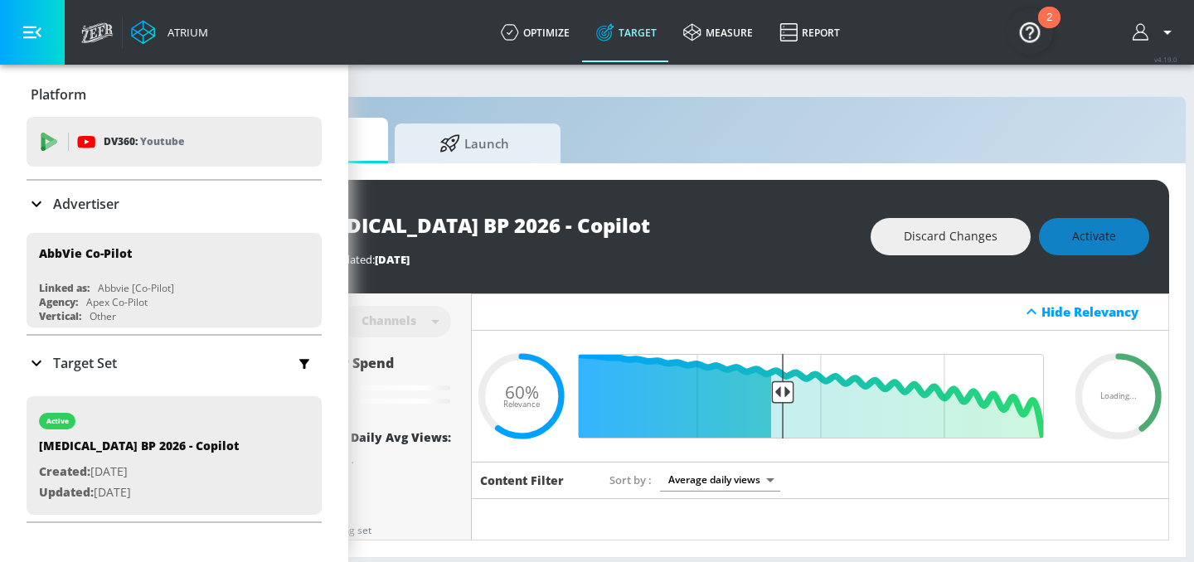
scroll to position [0, 202]
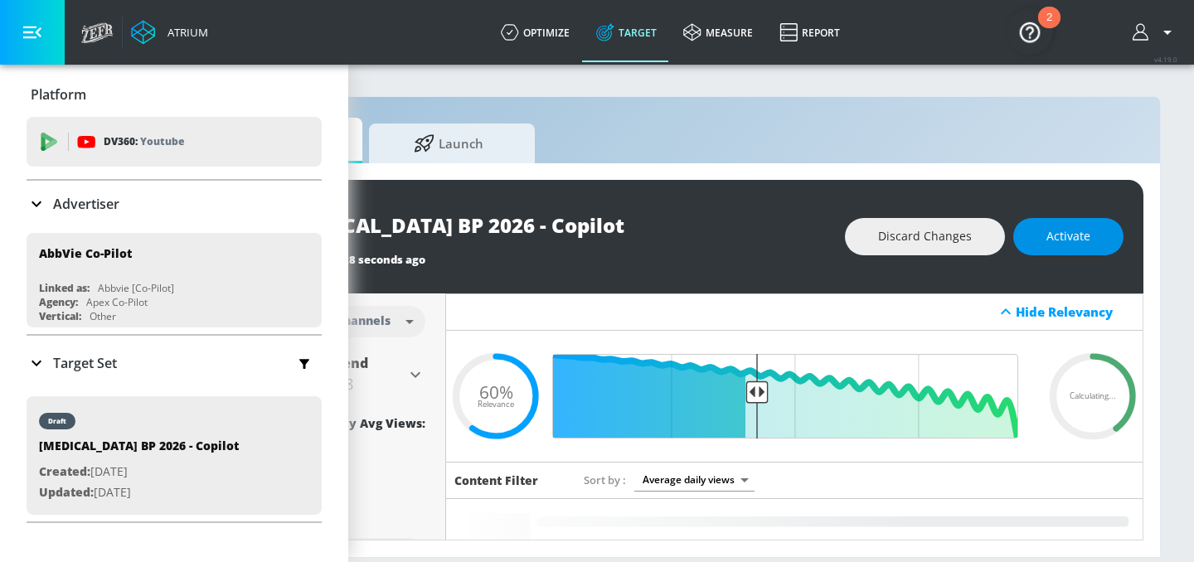
click at [1070, 242] on span "Activate" at bounding box center [1068, 236] width 44 height 21
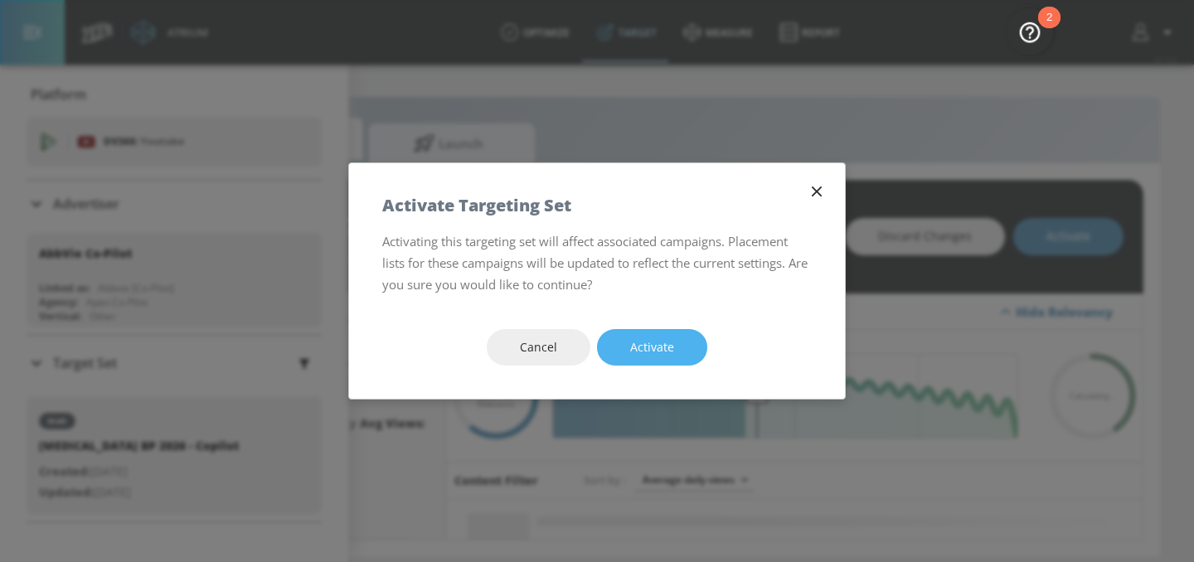
click at [694, 347] on button "Activate" at bounding box center [652, 347] width 110 height 37
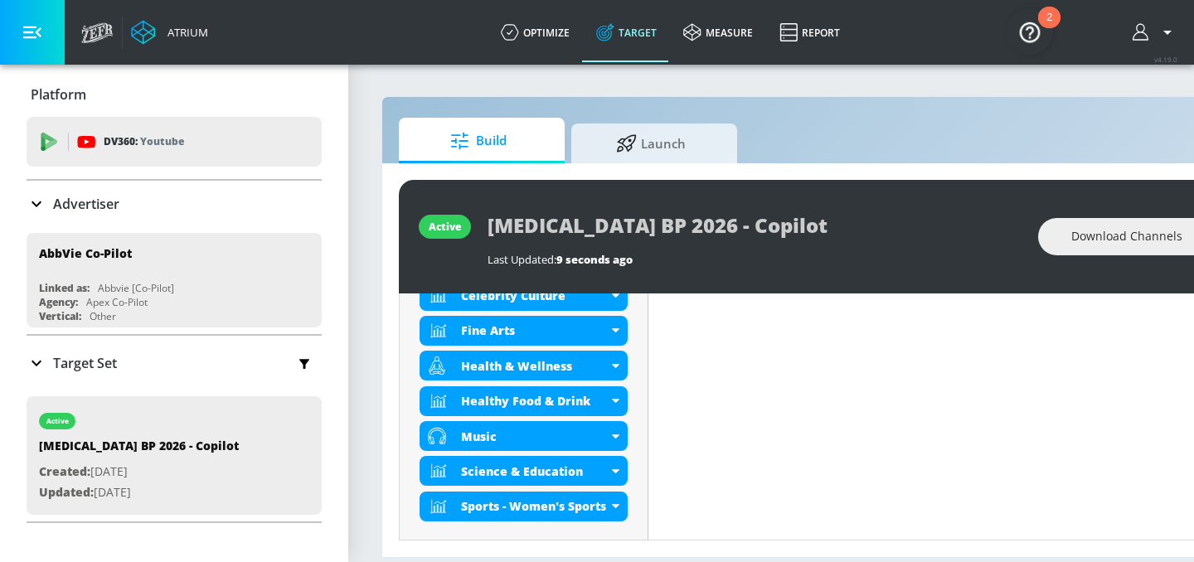
scroll to position [514, 0]
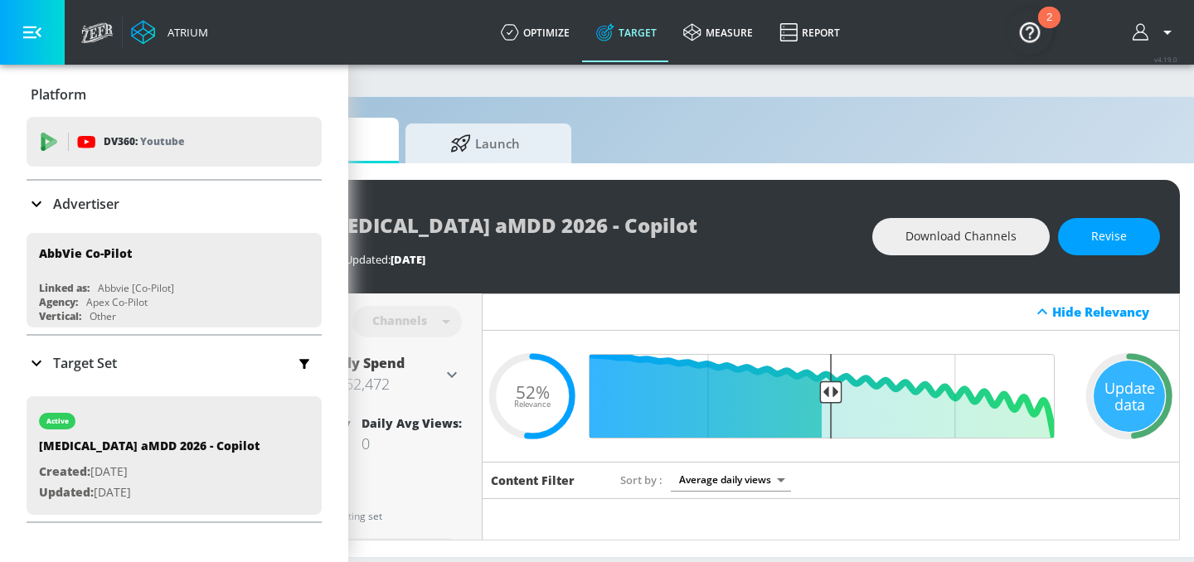
scroll to position [0, 202]
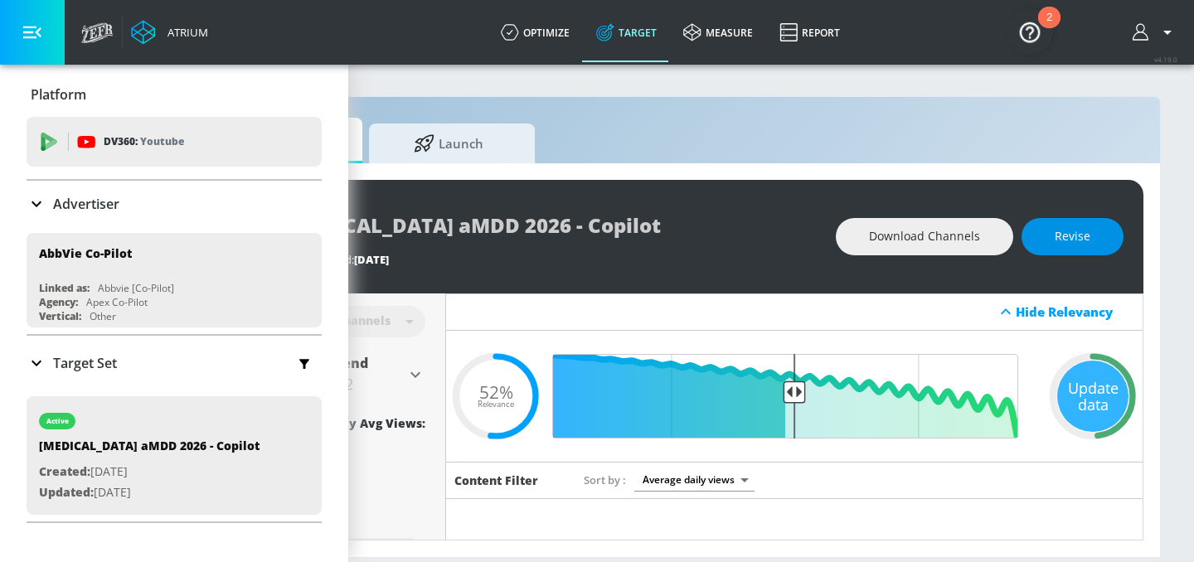
click at [1070, 234] on span "Revise" at bounding box center [1073, 236] width 36 height 21
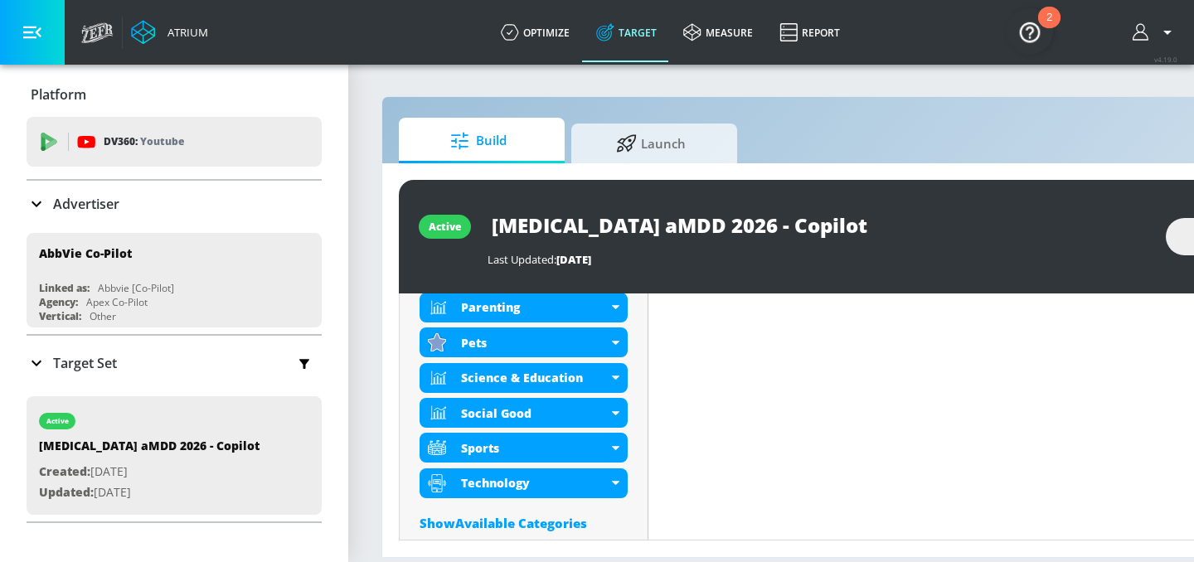
scroll to position [856, 0]
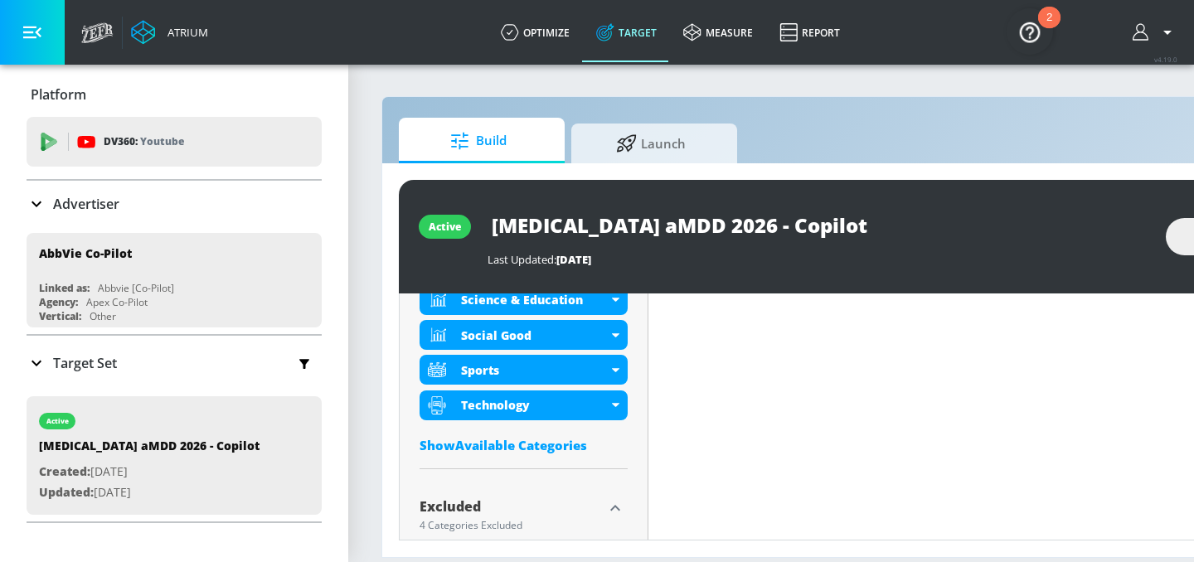
click at [536, 450] on div "Show Available Categories" at bounding box center [524, 445] width 208 height 17
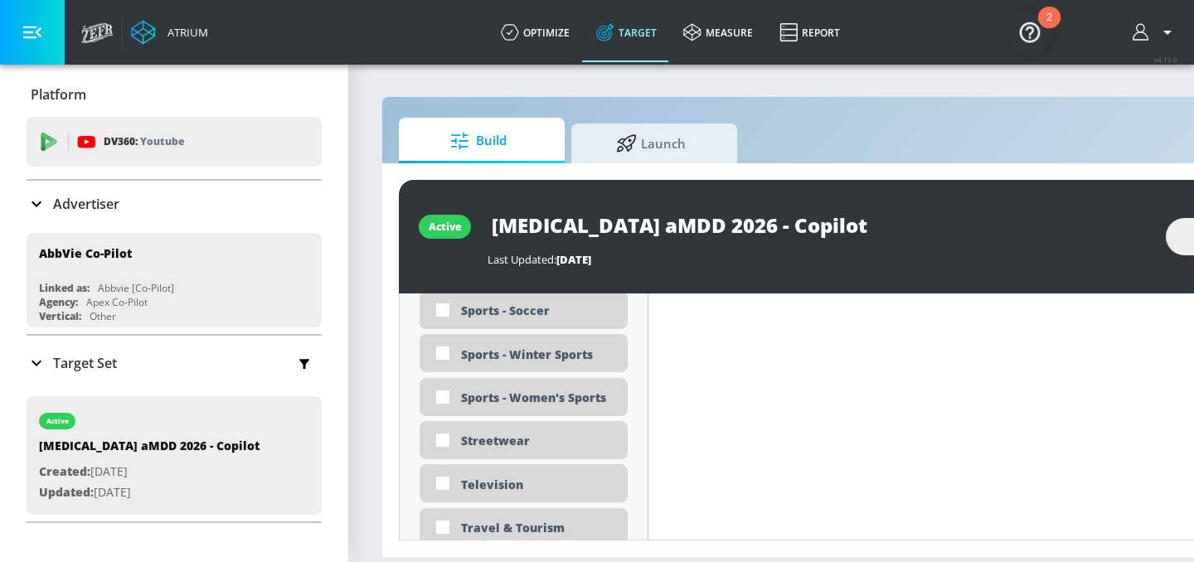
scroll to position [4719, 0]
click at [541, 402] on div "Sports - Women's Sports" at bounding box center [538, 396] width 154 height 16
checkbox input "true"
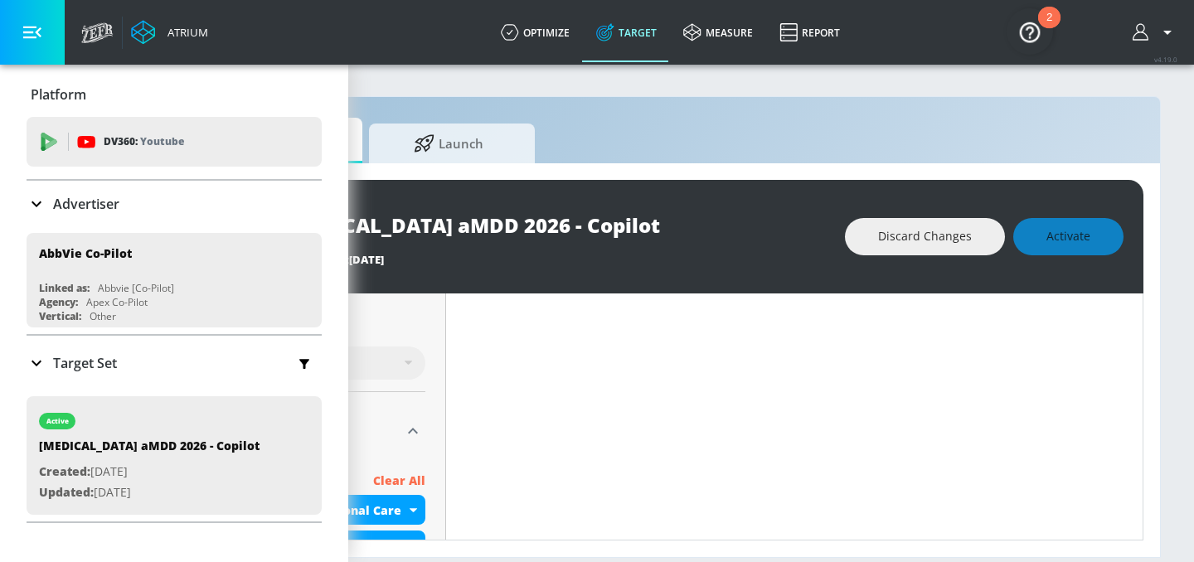
scroll to position [0, 0]
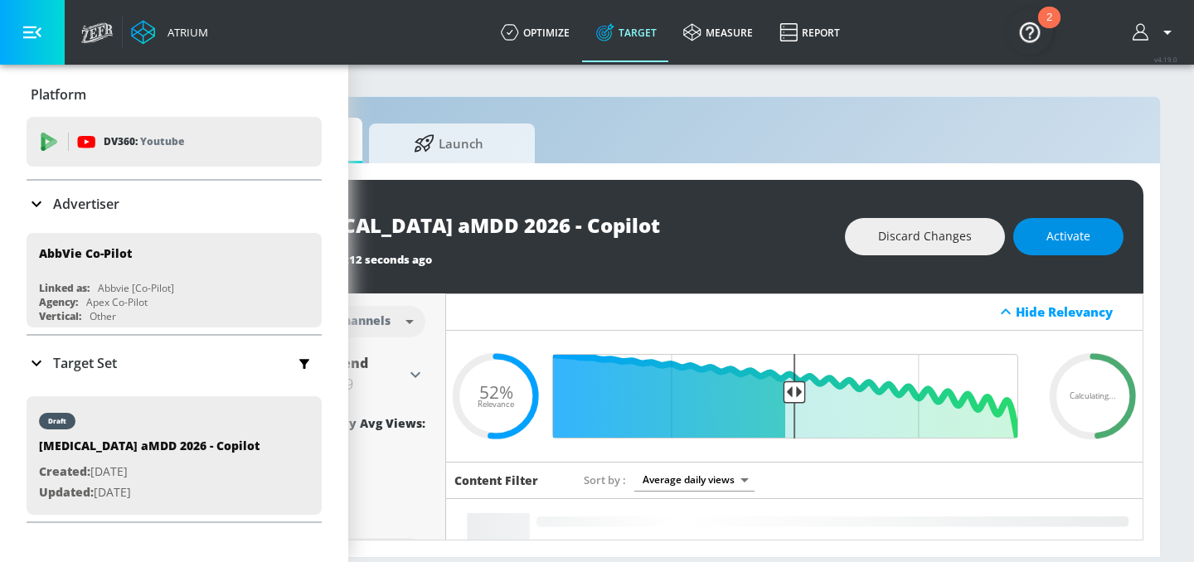
click at [1076, 238] on span "Activate" at bounding box center [1068, 236] width 44 height 21
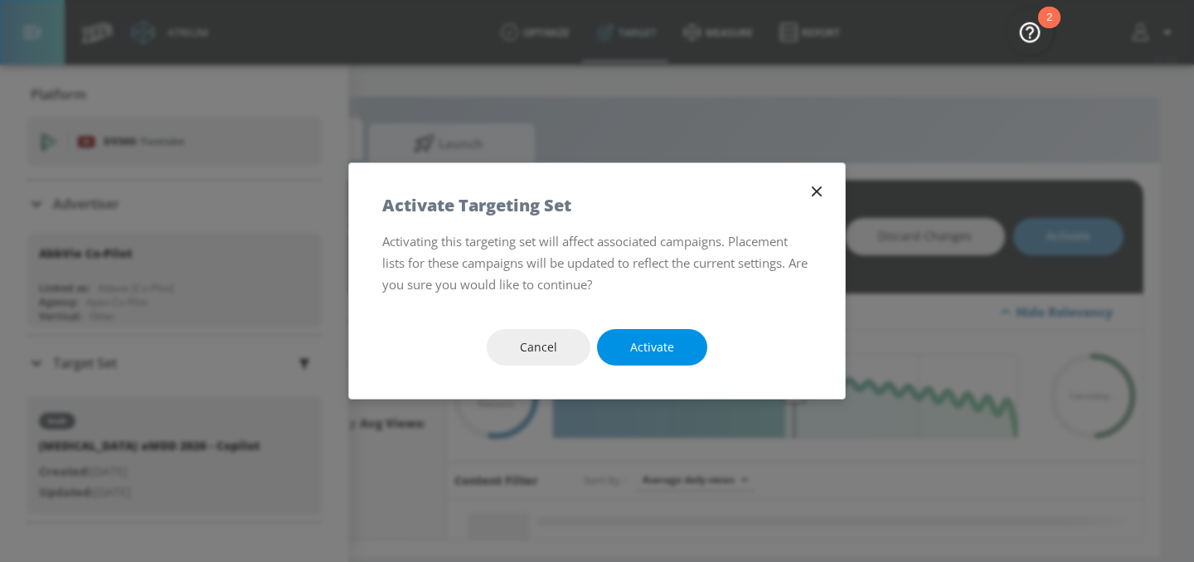
click at [649, 350] on span "Activate" at bounding box center [652, 347] width 44 height 21
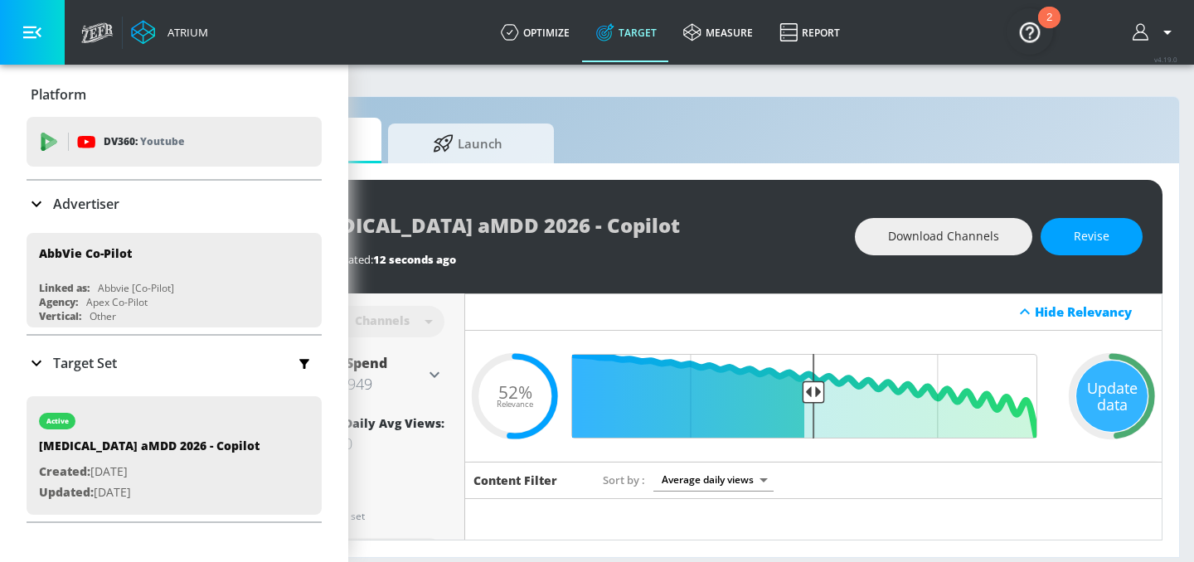
scroll to position [0, 202]
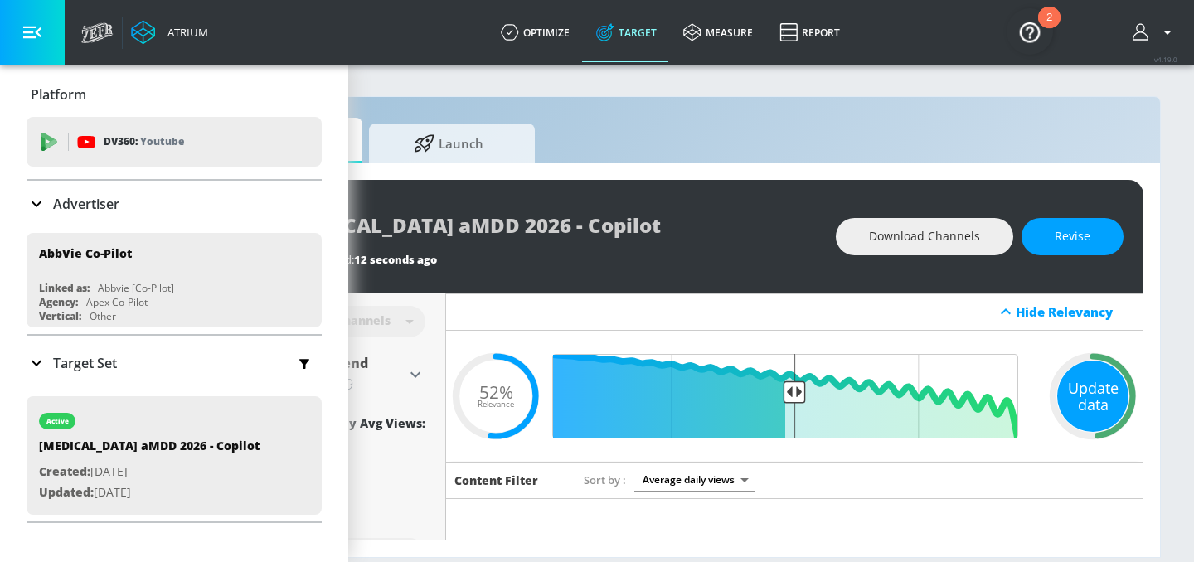
click at [1097, 389] on div "Update data" at bounding box center [1092, 396] width 71 height 71
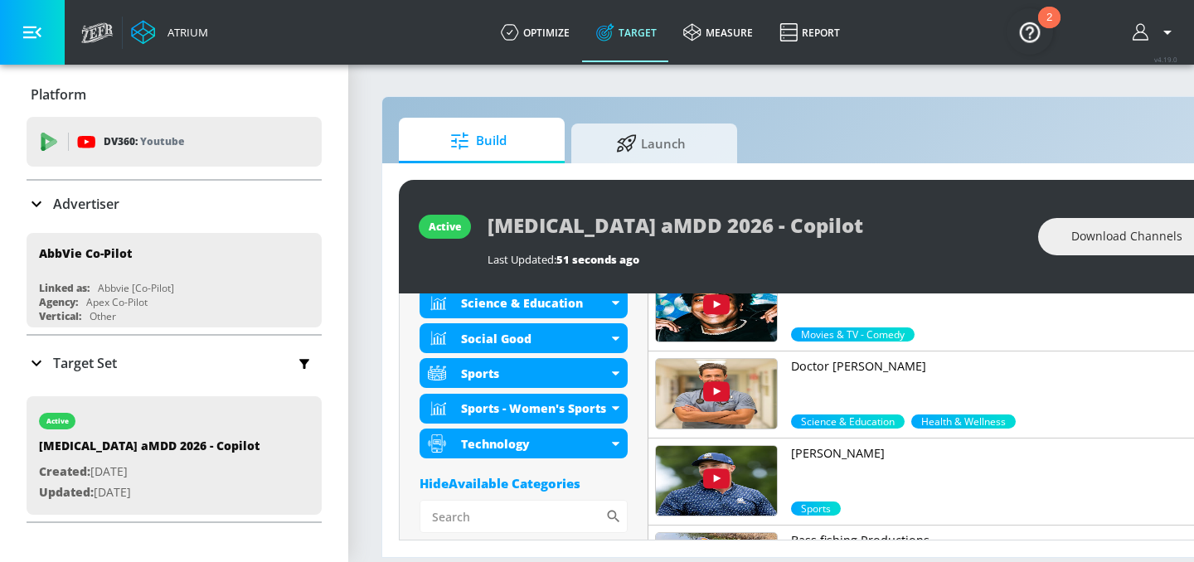
scroll to position [873, 0]
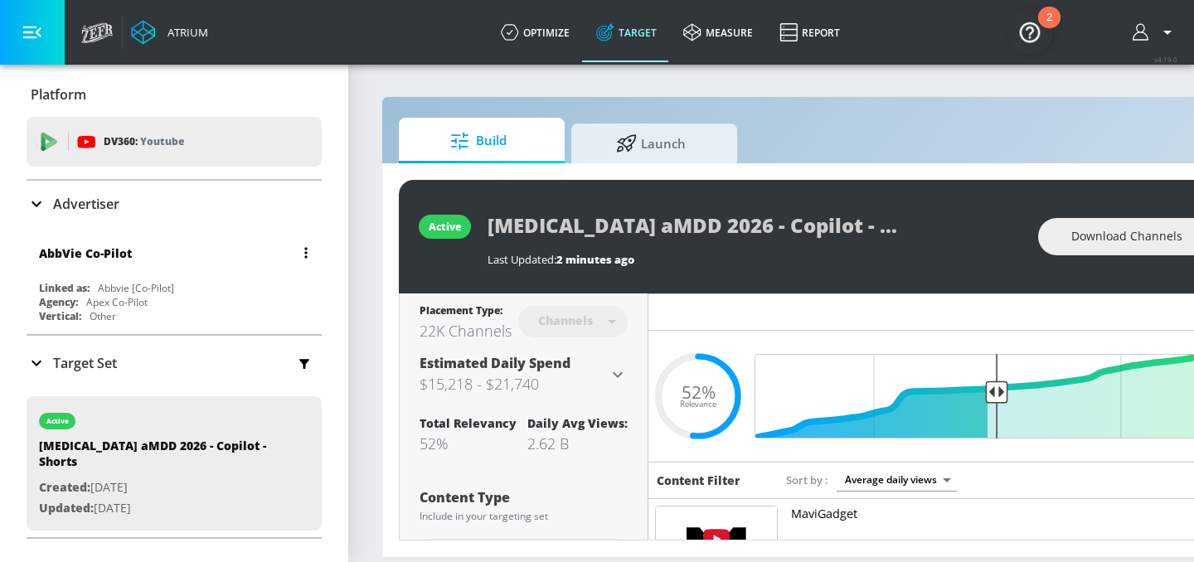
click at [119, 261] on div "AbbVie Co-Pilot" at bounding box center [178, 253] width 279 height 40
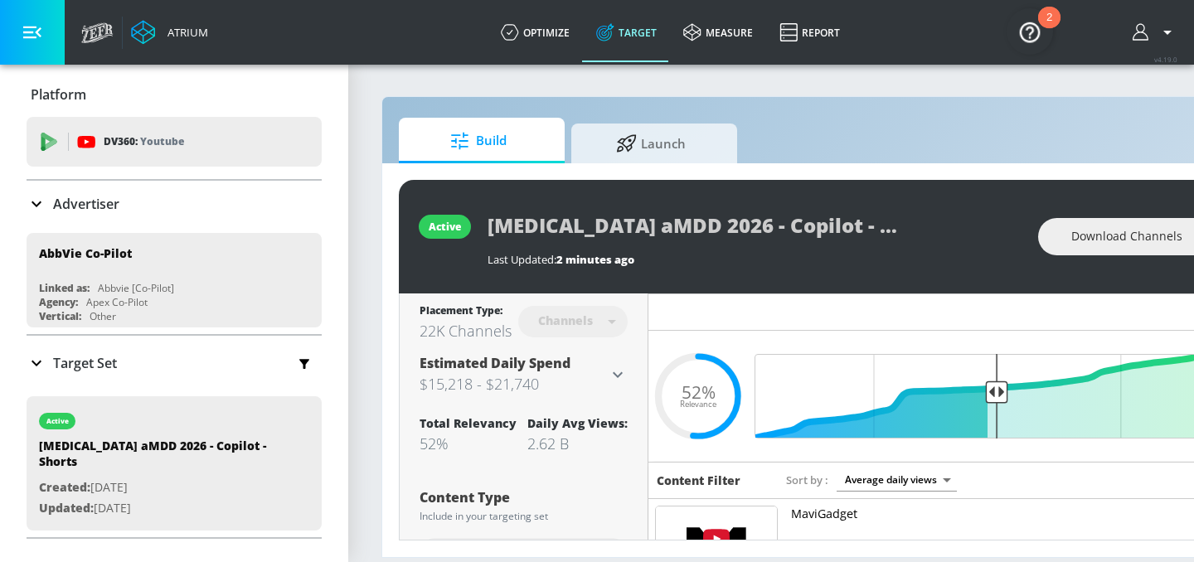
click at [104, 354] on p "Target Set" at bounding box center [85, 363] width 64 height 18
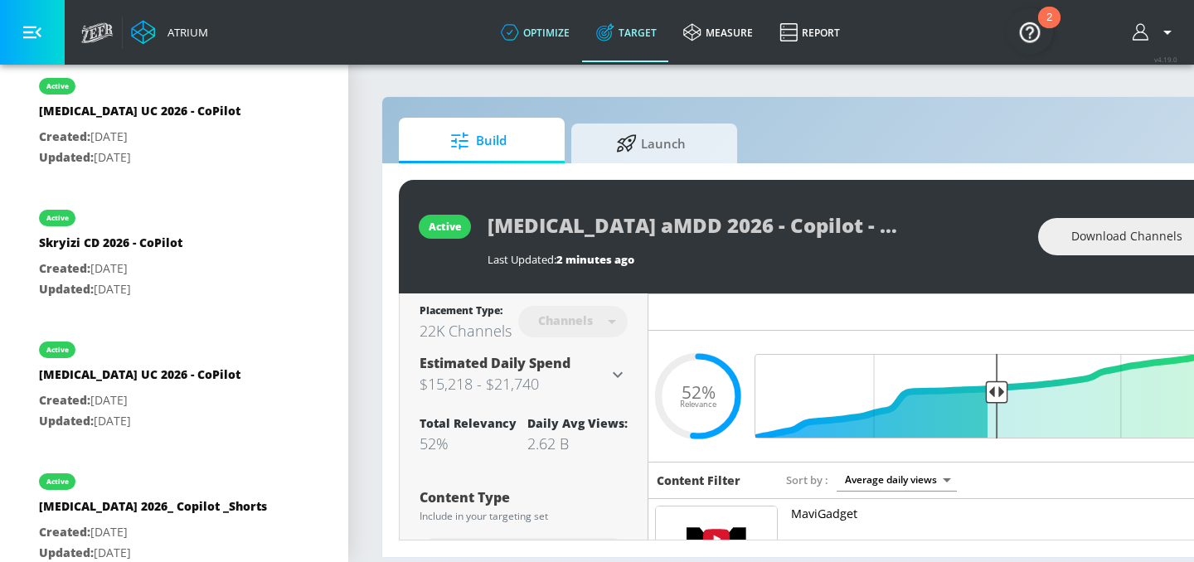
scroll to position [3177, 0]
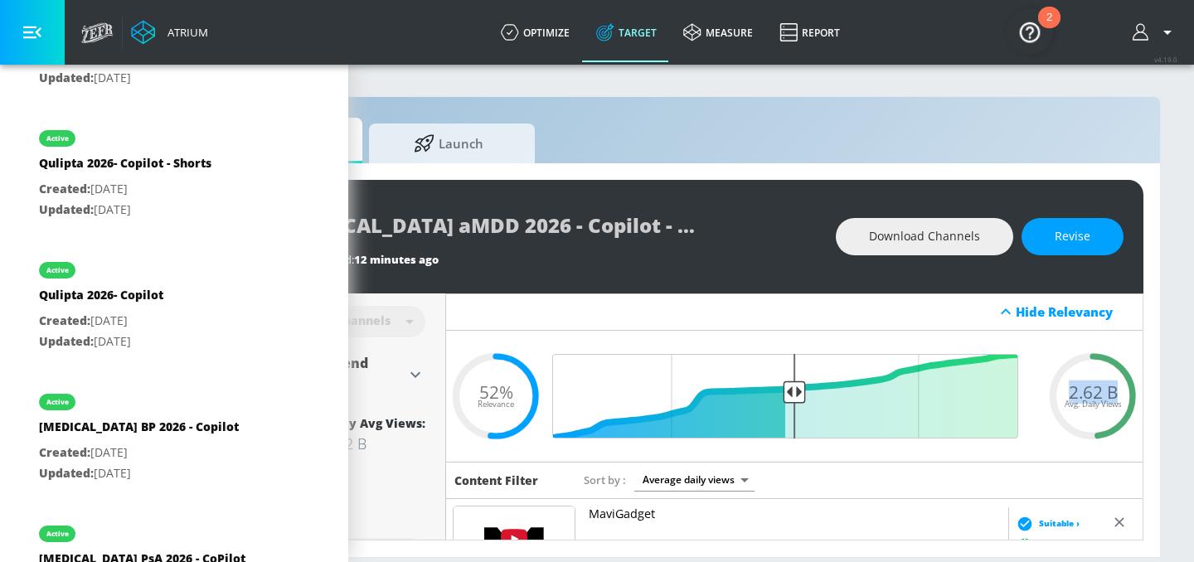
drag, startPoint x: 1069, startPoint y: 391, endPoint x: 1119, endPoint y: 393, distance: 50.6
click at [1119, 393] on div "2.62 B Avg. Daily Views" at bounding box center [1093, 395] width 100 height 25
copy span "2.62 B"
